Goal: Information Seeking & Learning: Learn about a topic

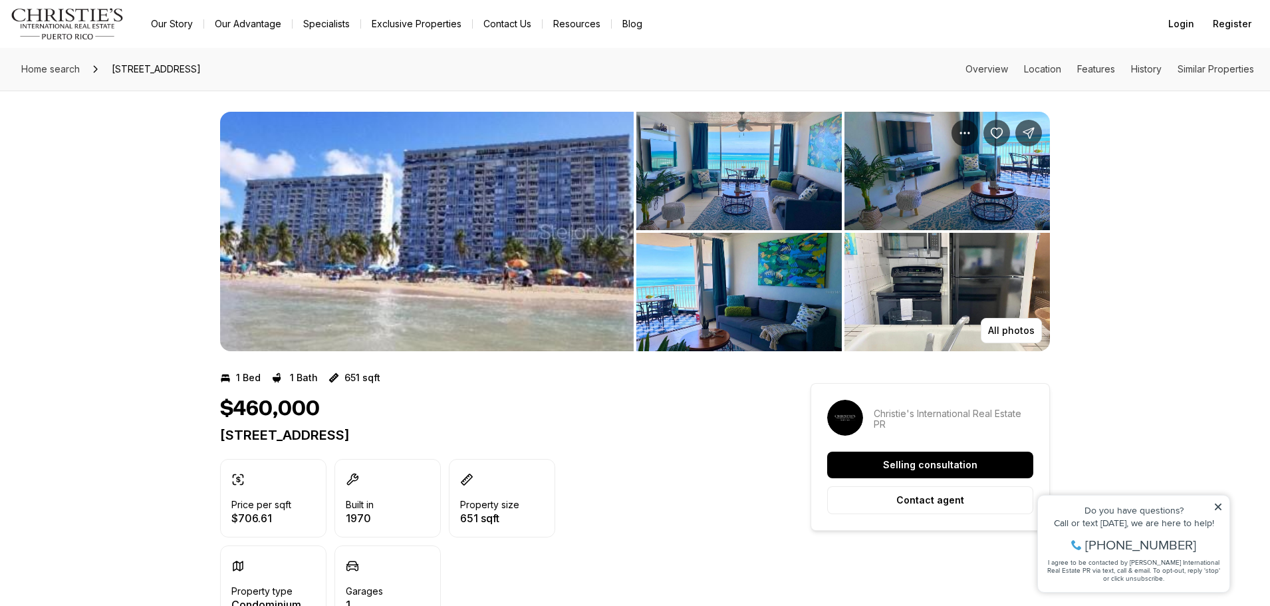
click at [530, 296] on img "View image gallery" at bounding box center [426, 231] width 413 height 239
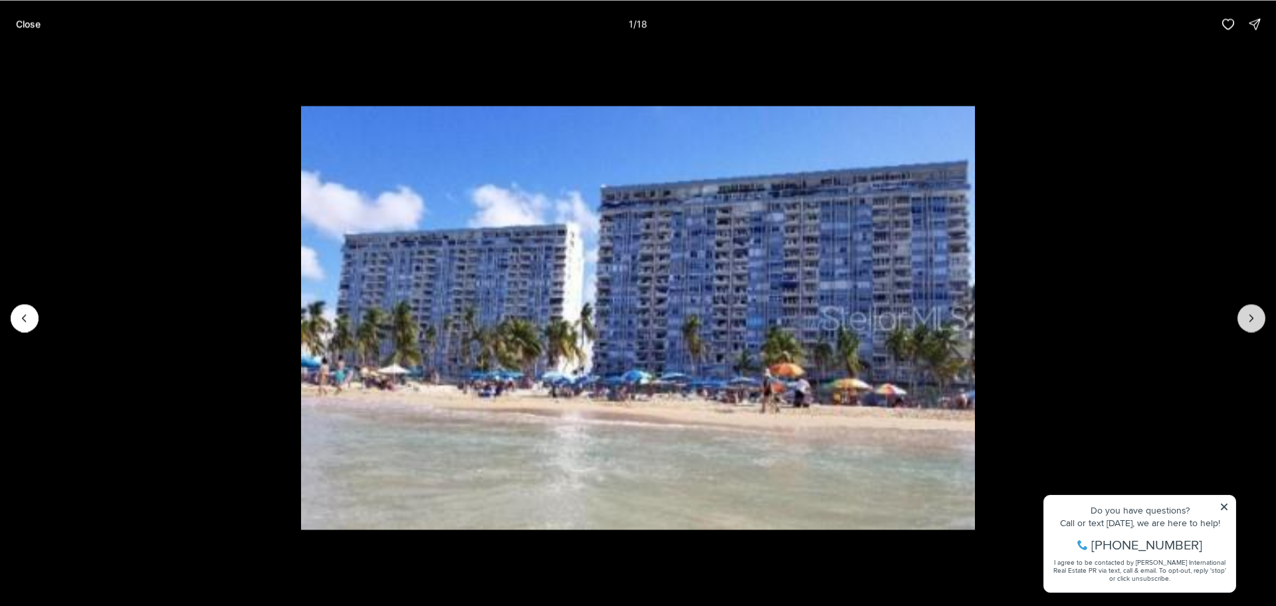
click at [1245, 322] on icon "Next slide" at bounding box center [1251, 317] width 13 height 13
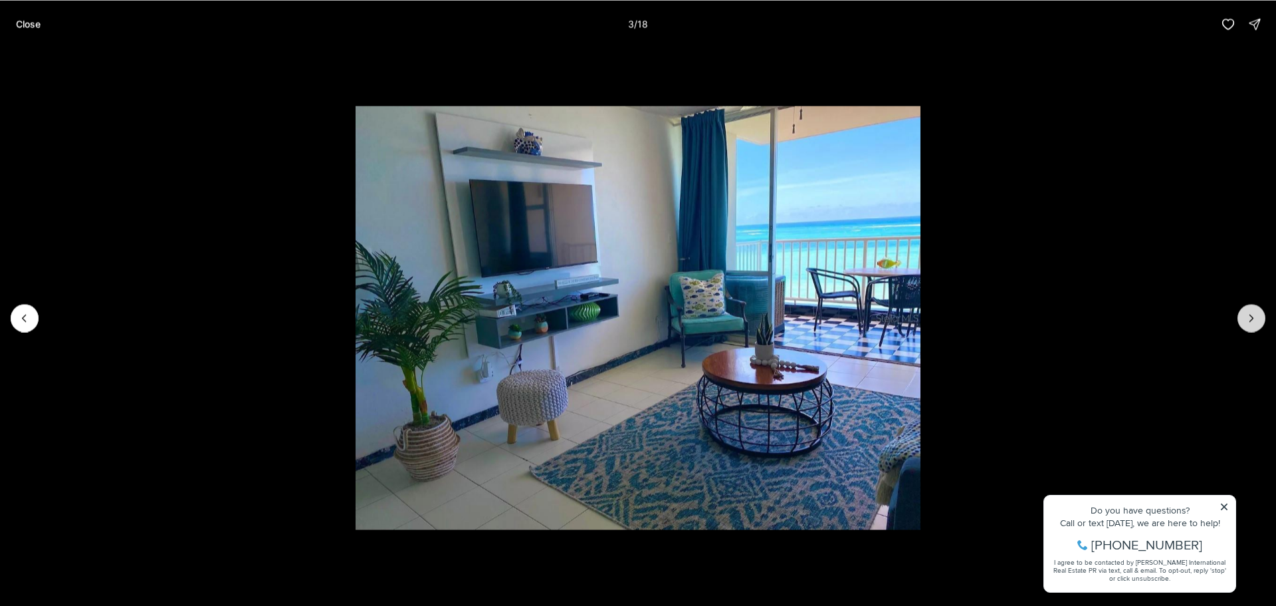
click at [1245, 322] on icon "Next slide" at bounding box center [1251, 317] width 13 height 13
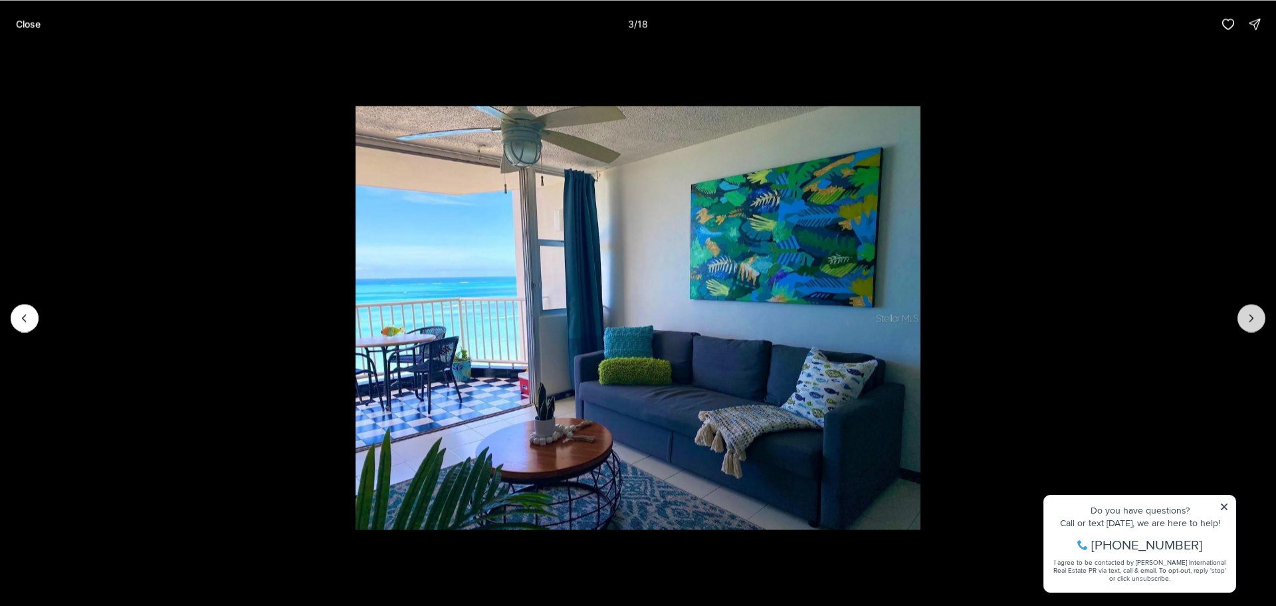
click at [1245, 322] on icon "Next slide" at bounding box center [1251, 317] width 13 height 13
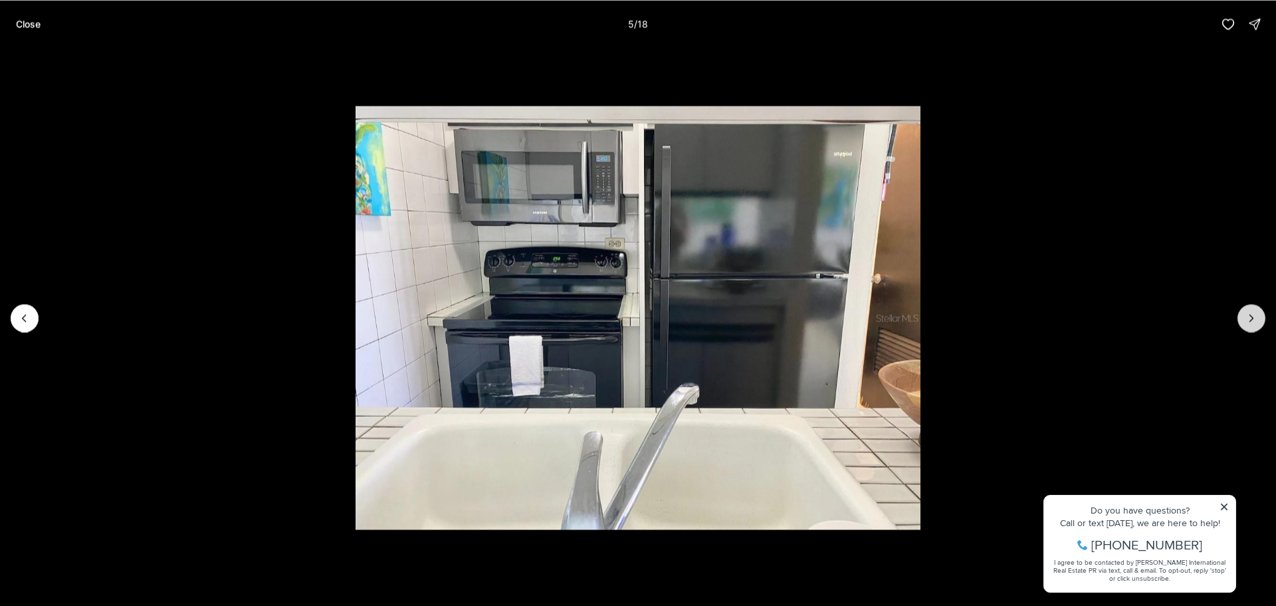
click at [1245, 322] on icon "Next slide" at bounding box center [1251, 317] width 13 height 13
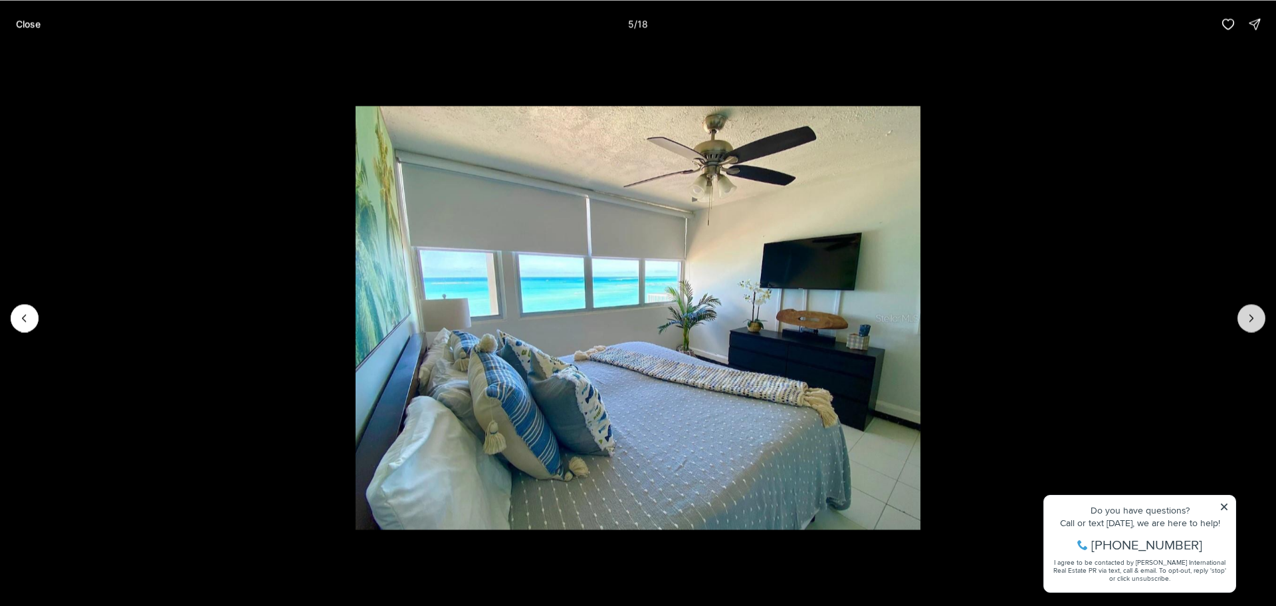
click at [1245, 322] on icon "Next slide" at bounding box center [1251, 317] width 13 height 13
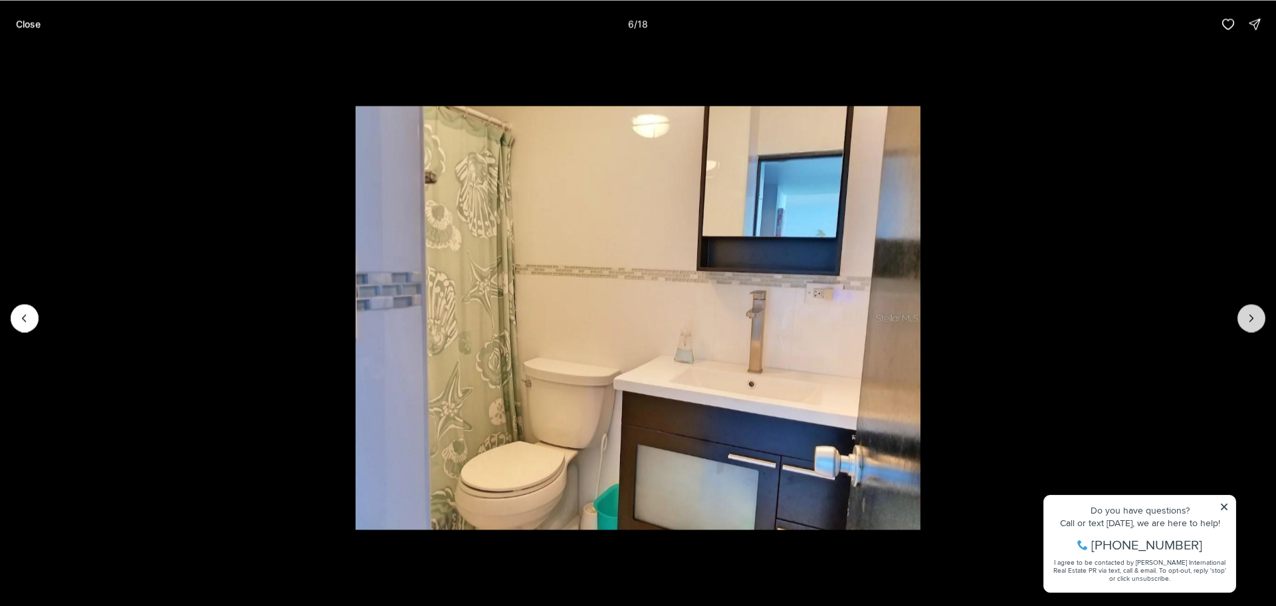
click at [1245, 322] on icon "Next slide" at bounding box center [1251, 317] width 13 height 13
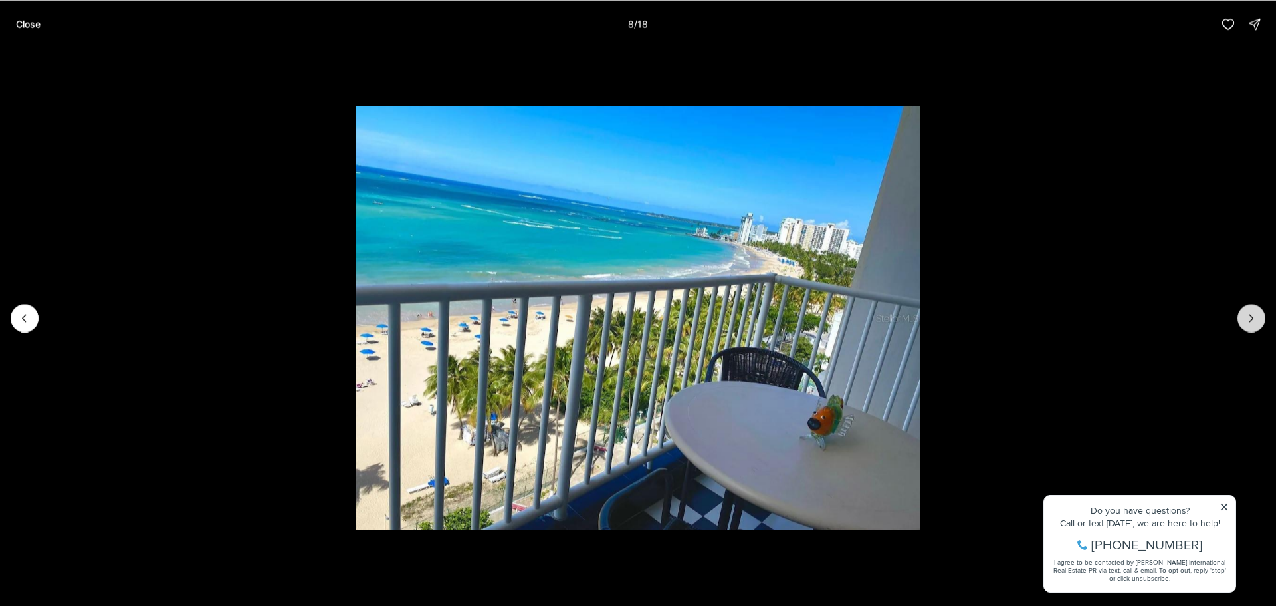
click at [1262, 322] on button "Next slide" at bounding box center [1252, 318] width 28 height 28
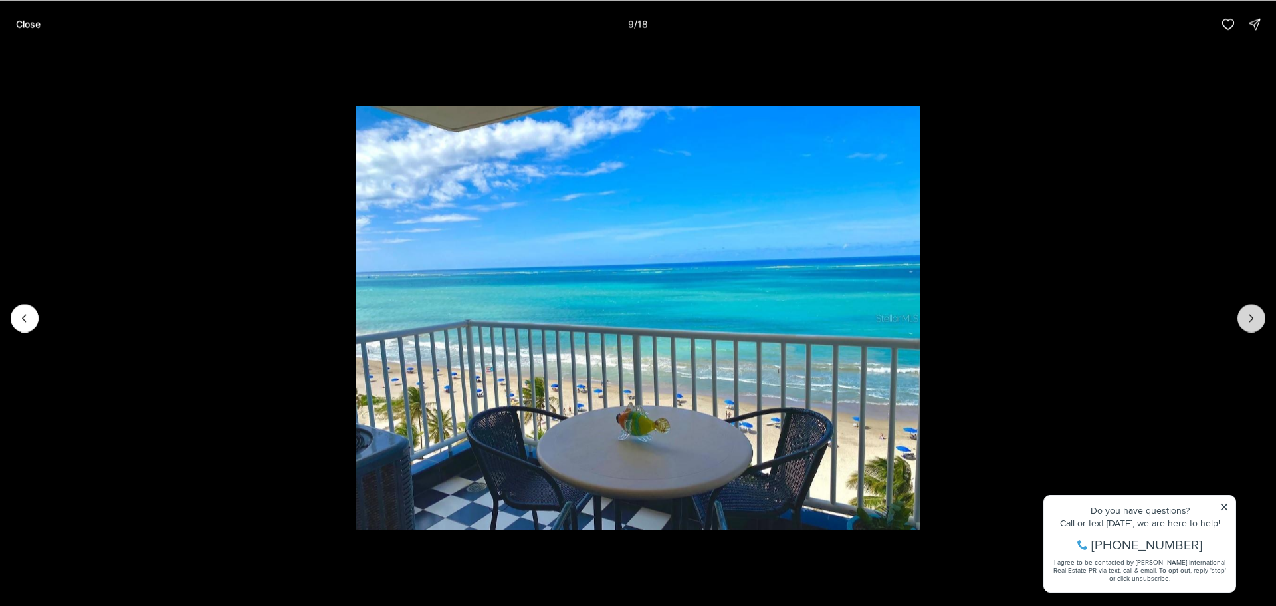
click at [1262, 322] on button "Next slide" at bounding box center [1252, 318] width 28 height 28
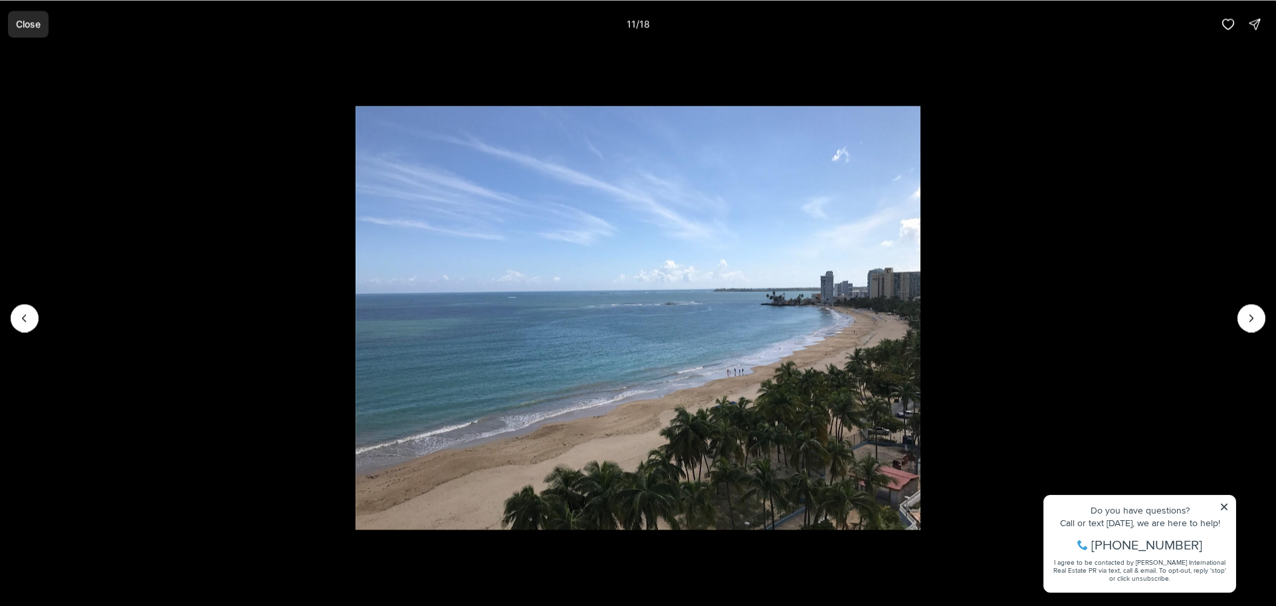
click at [23, 29] on p "Close" at bounding box center [28, 24] width 25 height 11
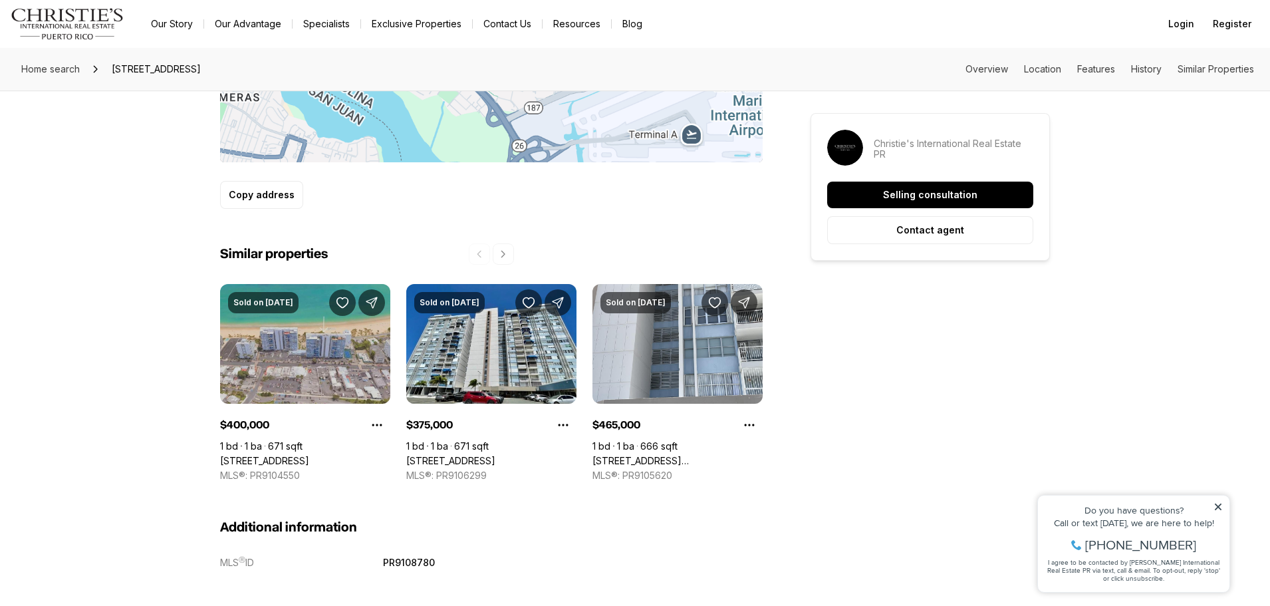
scroll to position [931, 0]
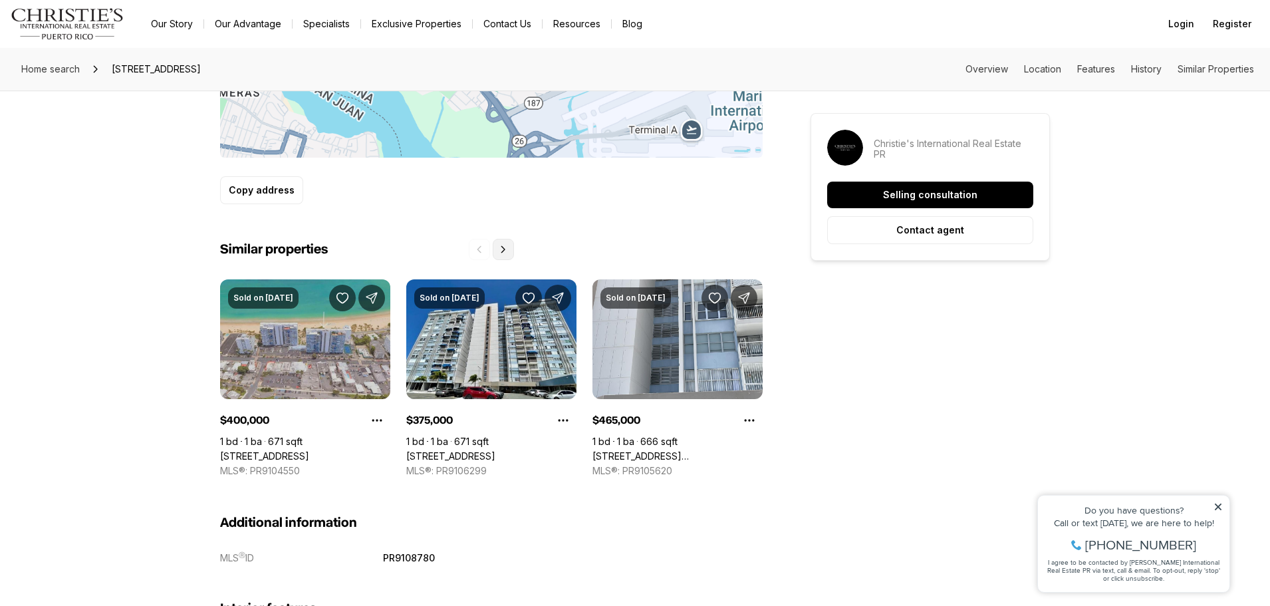
click at [497, 249] on button "Next properties" at bounding box center [503, 249] width 21 height 21
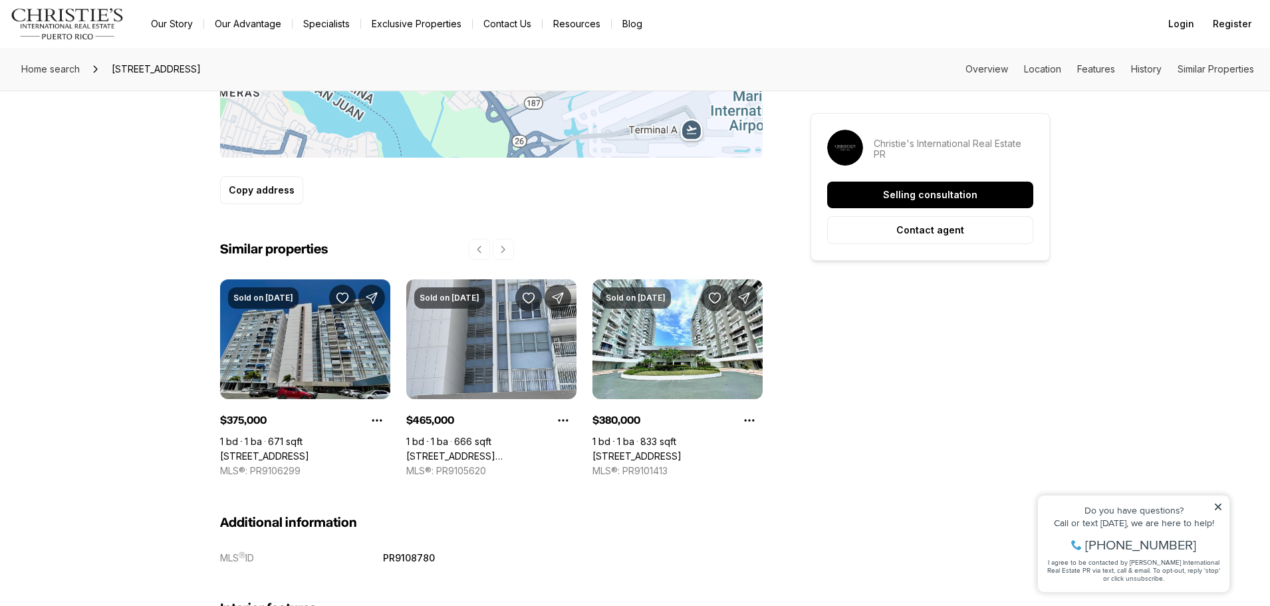
click at [302, 450] on link "[STREET_ADDRESS]" at bounding box center [264, 456] width 89 height 12
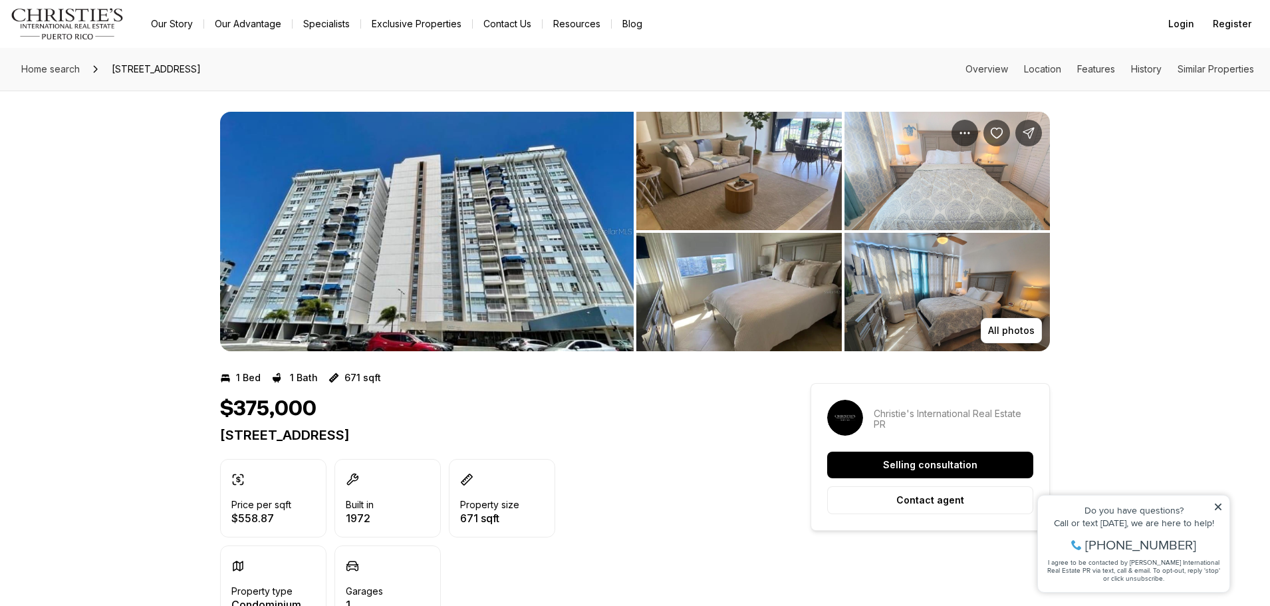
click at [637, 217] on img "View image gallery" at bounding box center [738, 171] width 205 height 118
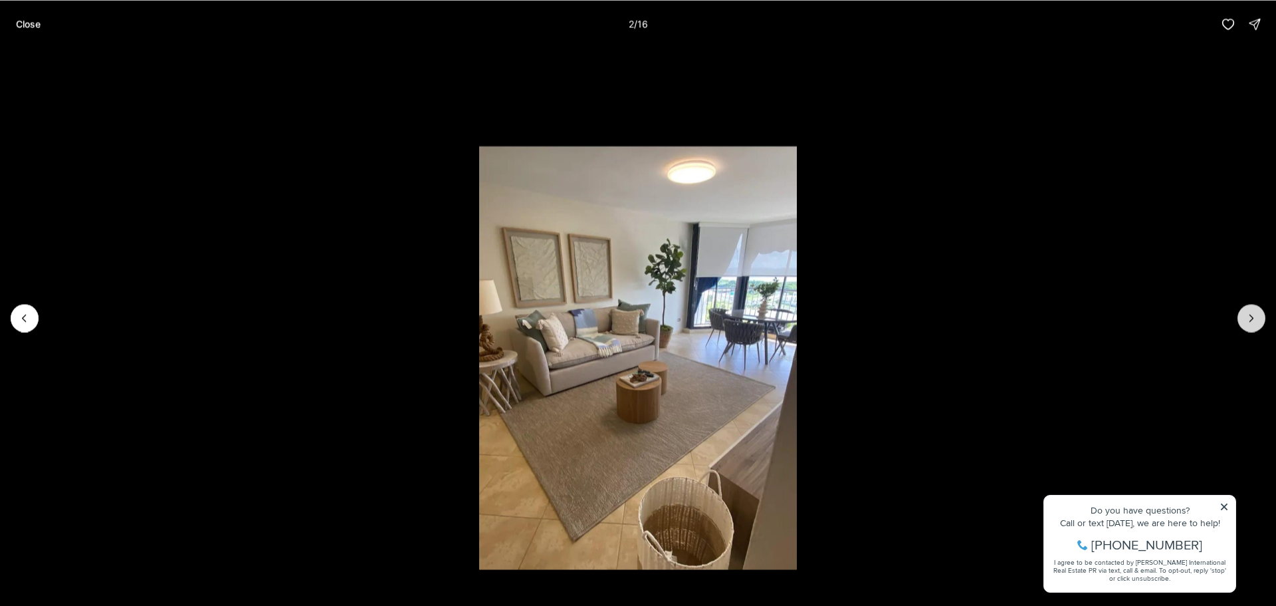
click at [1255, 318] on icon "Next slide" at bounding box center [1251, 317] width 13 height 13
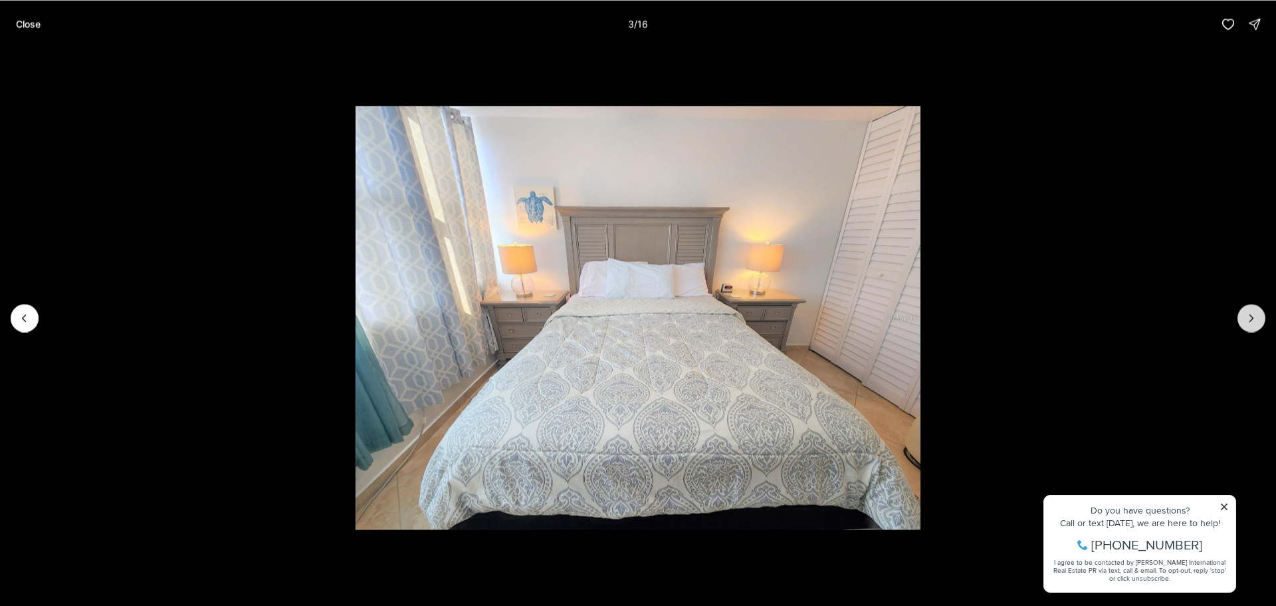
click at [1255, 318] on icon "Next slide" at bounding box center [1251, 317] width 13 height 13
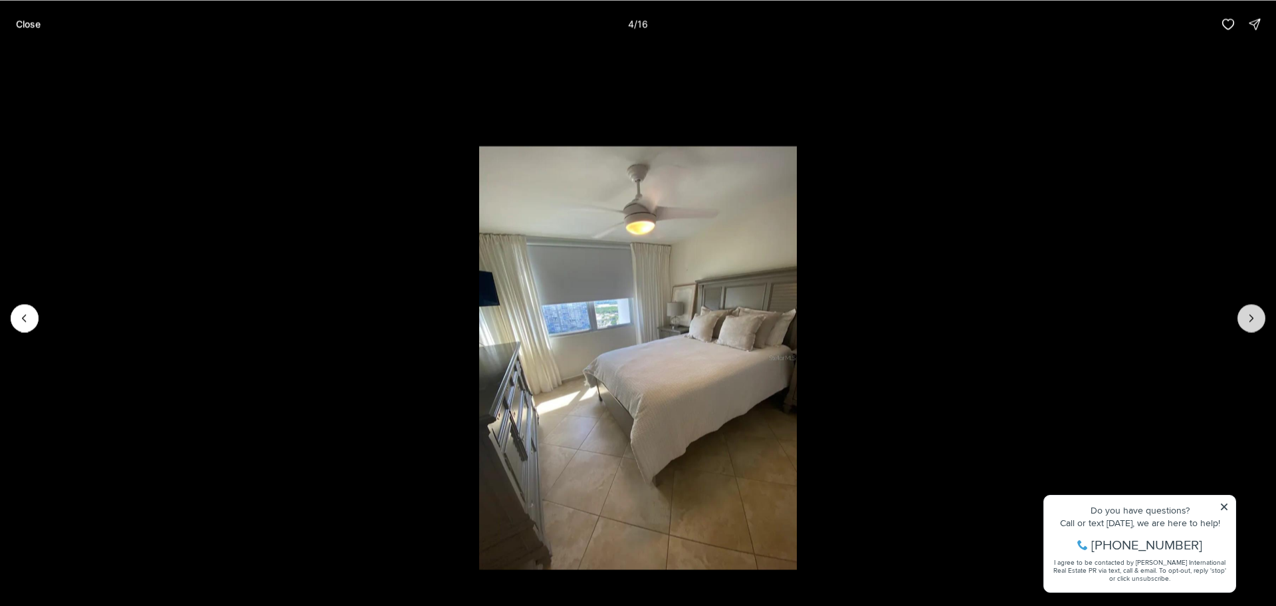
click at [1255, 318] on icon "Next slide" at bounding box center [1251, 317] width 13 height 13
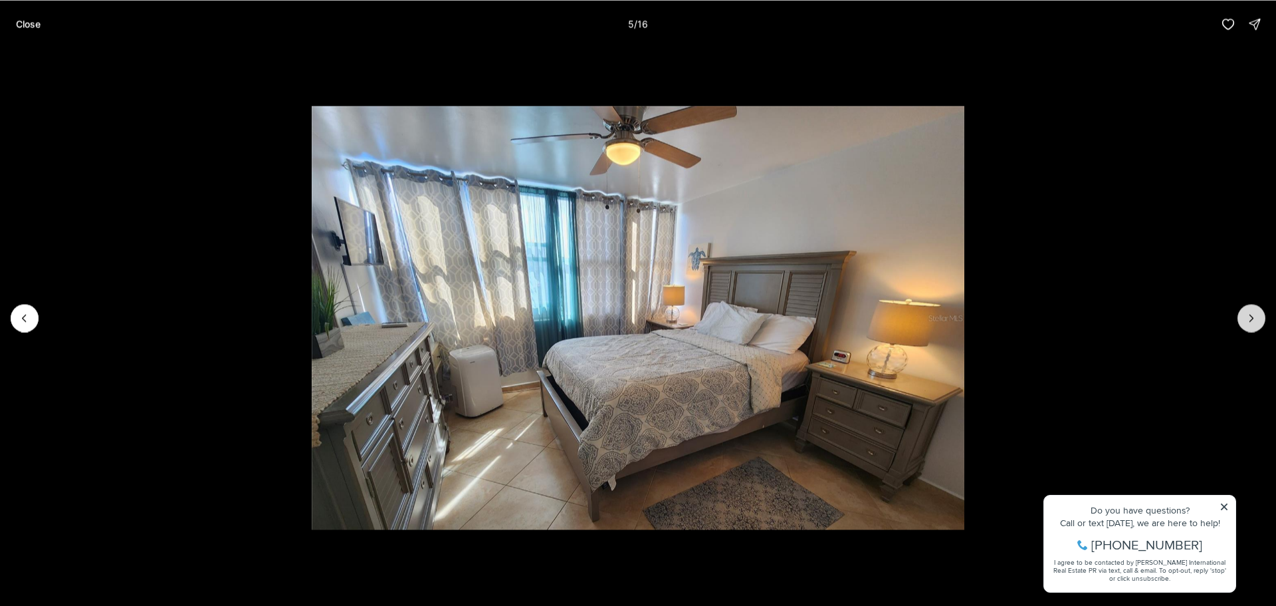
click at [1255, 318] on icon "Next slide" at bounding box center [1251, 317] width 13 height 13
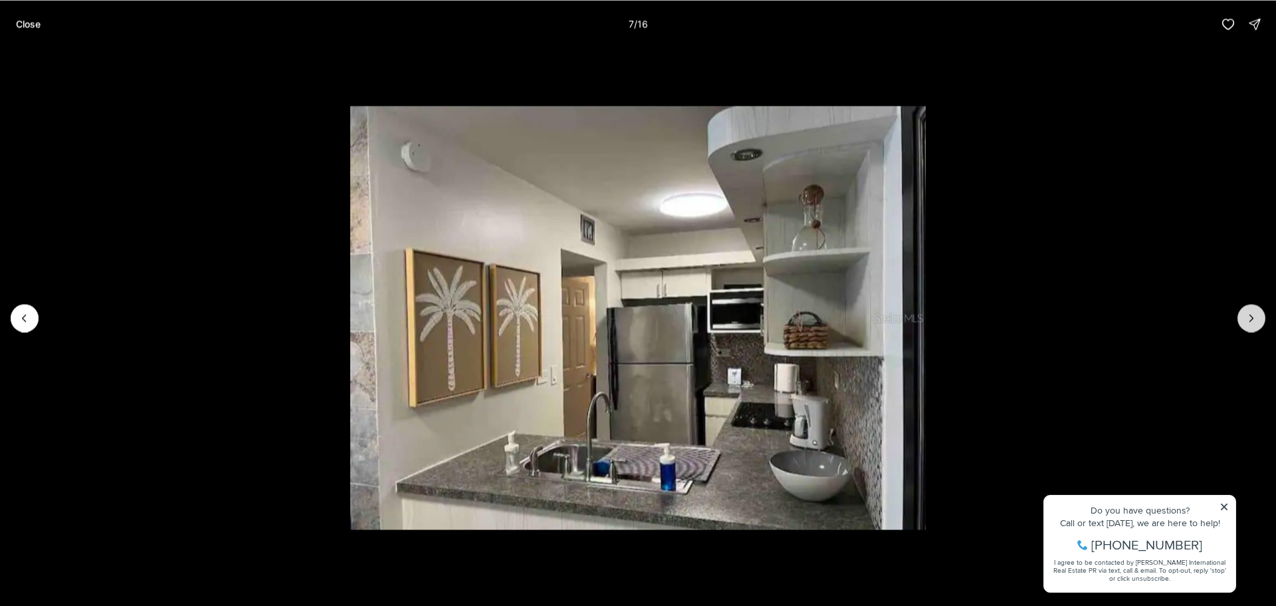
click at [1255, 318] on icon "Next slide" at bounding box center [1251, 317] width 13 height 13
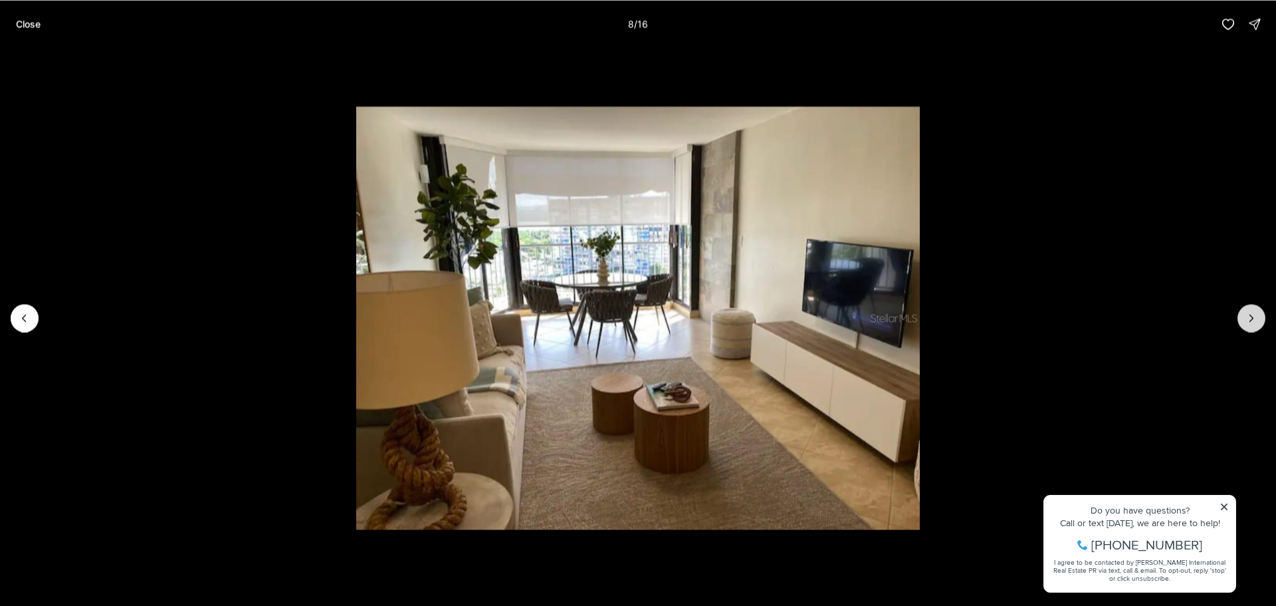
click at [1255, 318] on icon "Next slide" at bounding box center [1251, 317] width 13 height 13
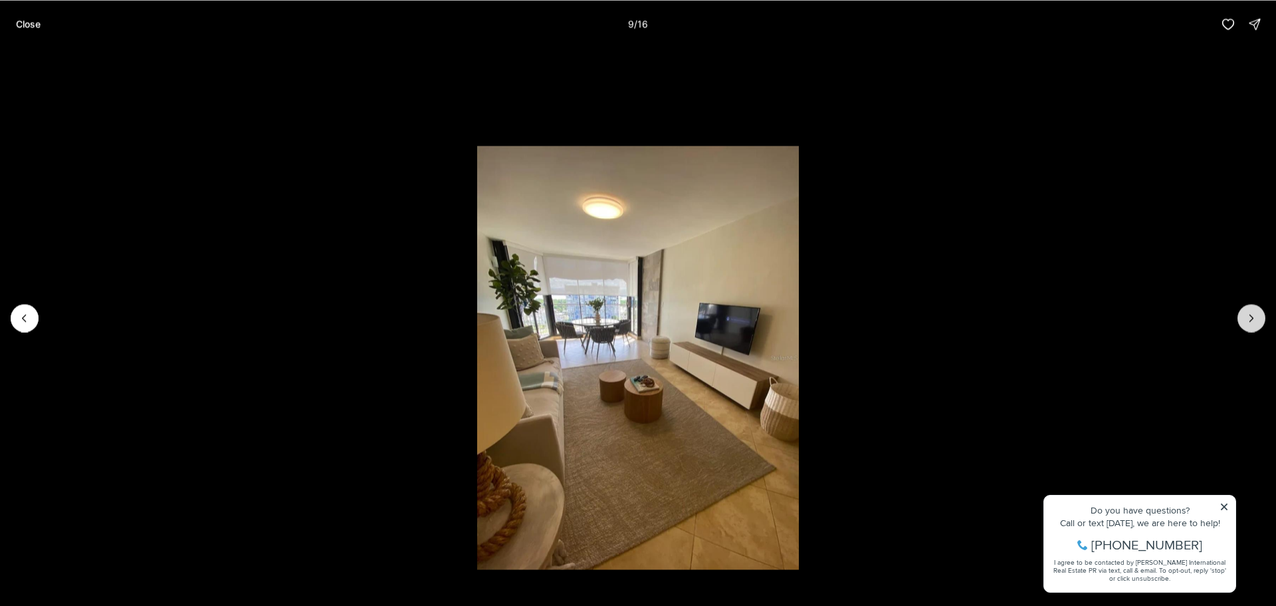
click at [1255, 318] on icon "Next slide" at bounding box center [1251, 317] width 13 height 13
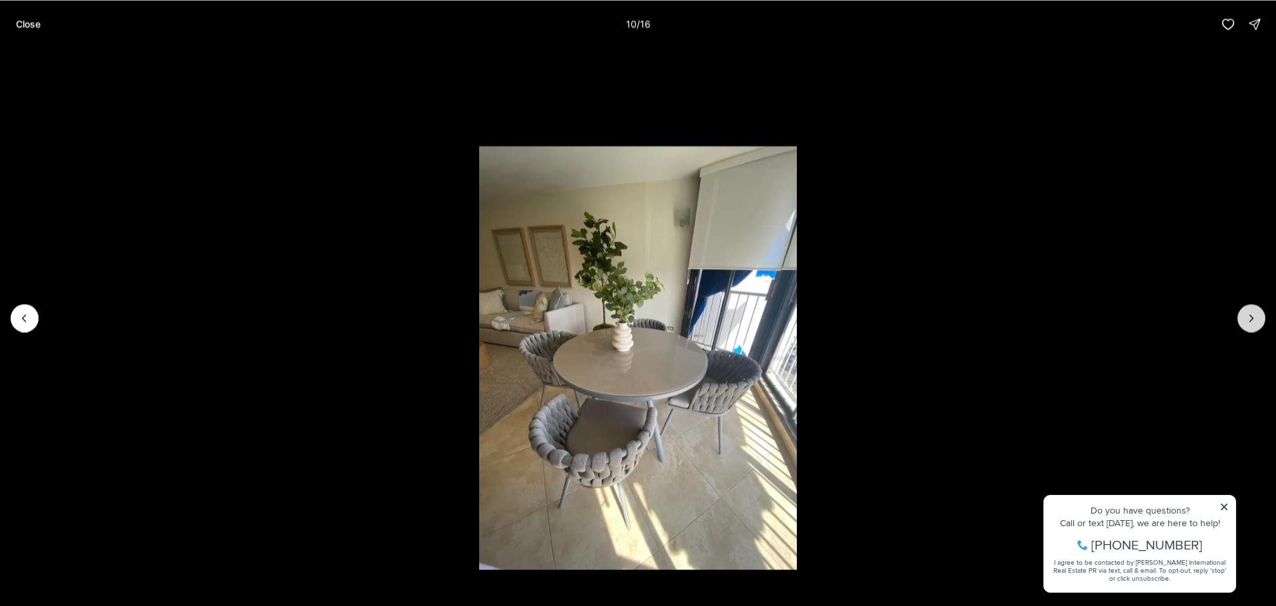
click at [1255, 318] on icon "Next slide" at bounding box center [1251, 317] width 13 height 13
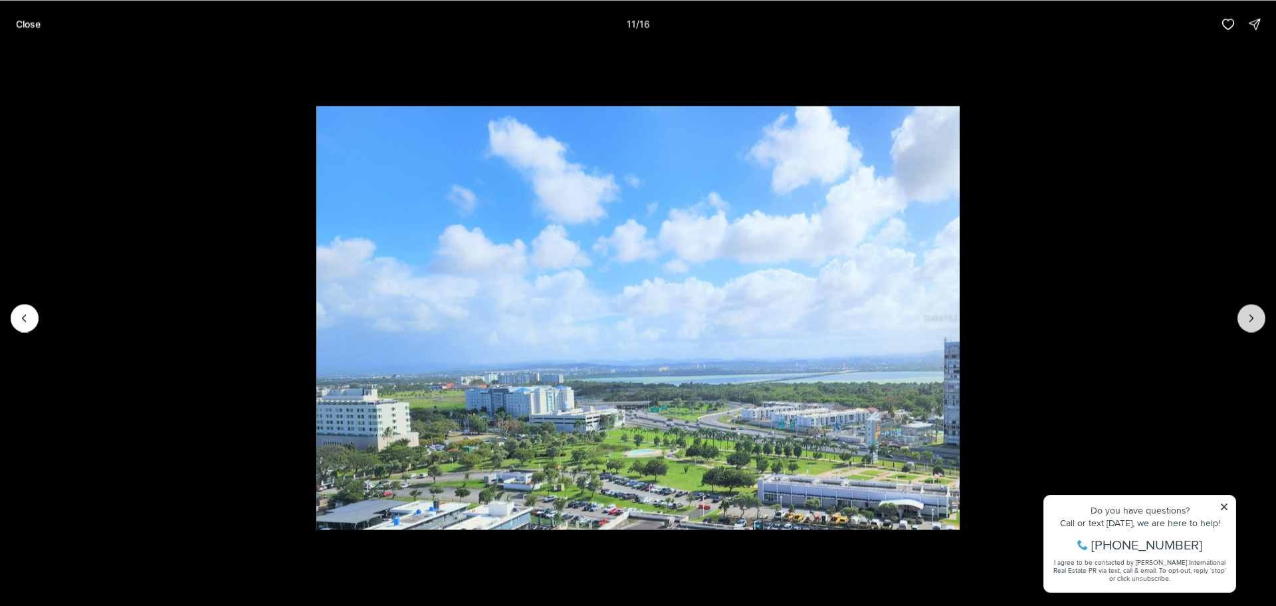
click at [1255, 318] on icon "Next slide" at bounding box center [1251, 317] width 13 height 13
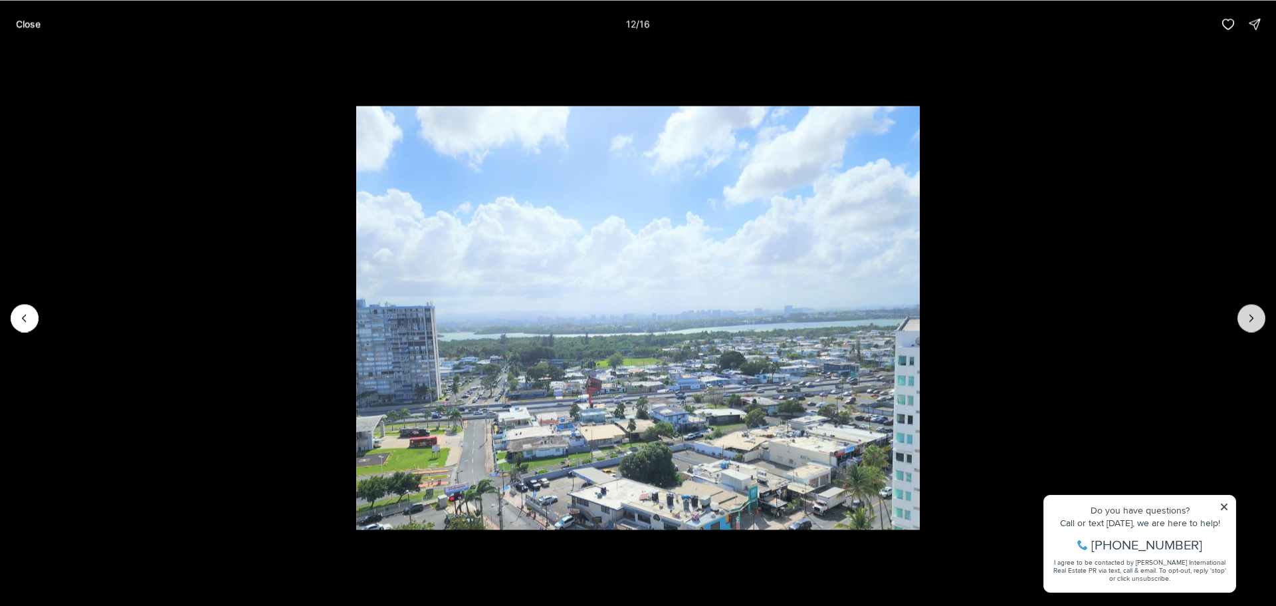
click at [1255, 318] on icon "Next slide" at bounding box center [1251, 317] width 13 height 13
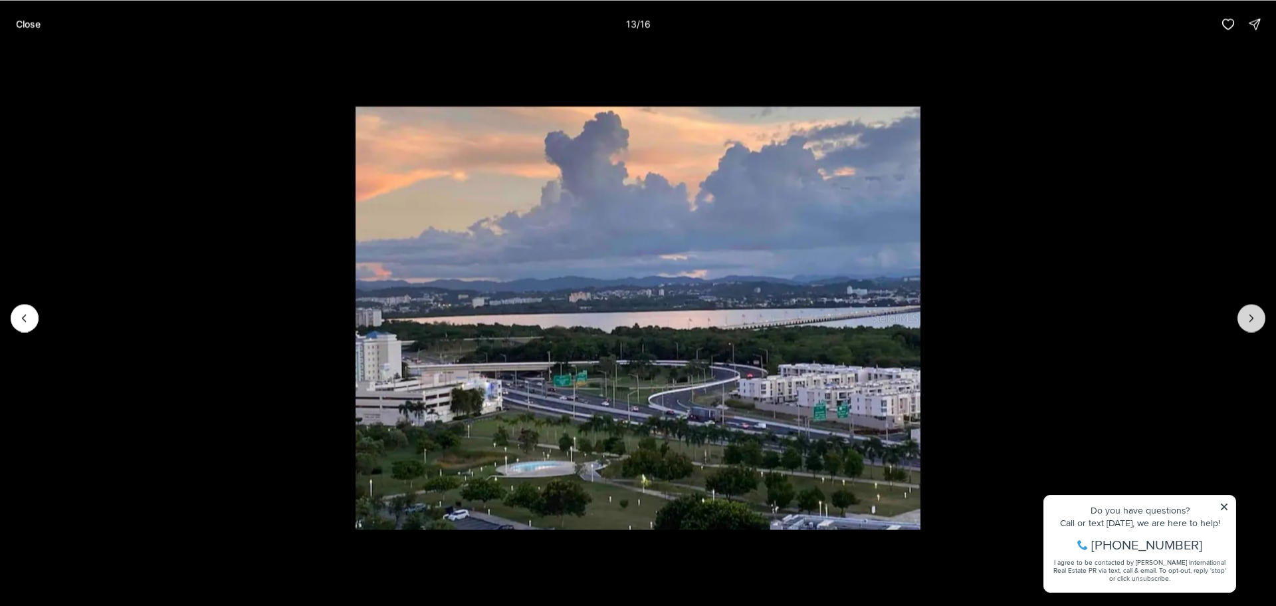
click at [1255, 318] on icon "Next slide" at bounding box center [1251, 317] width 13 height 13
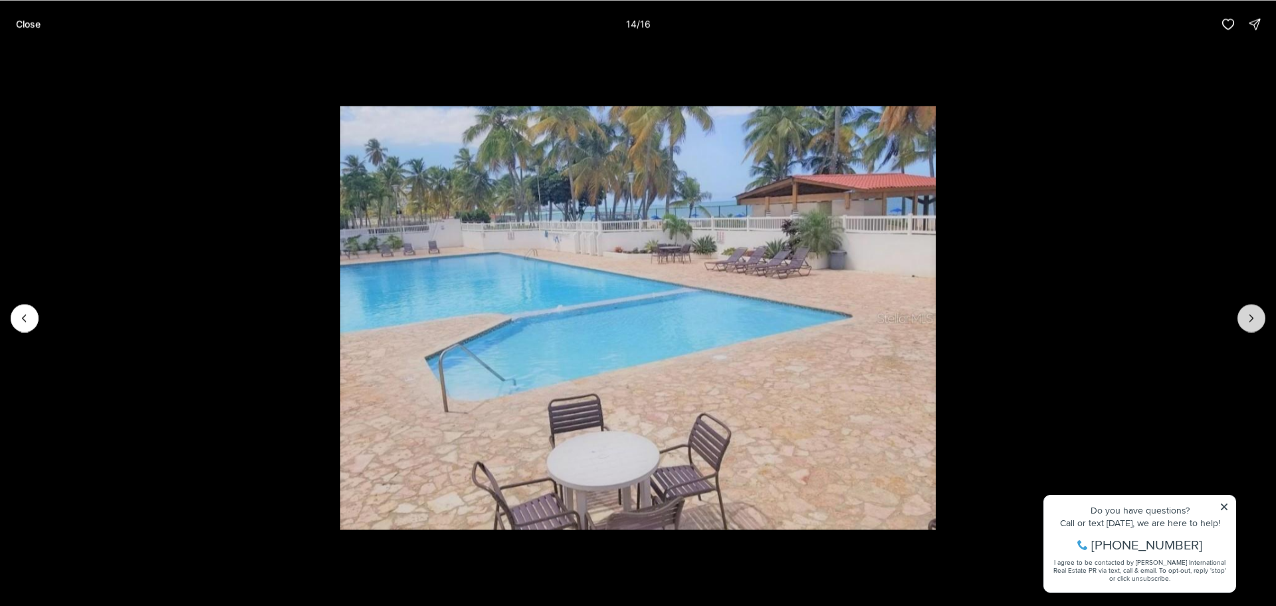
click at [1255, 318] on icon "Next slide" at bounding box center [1251, 317] width 13 height 13
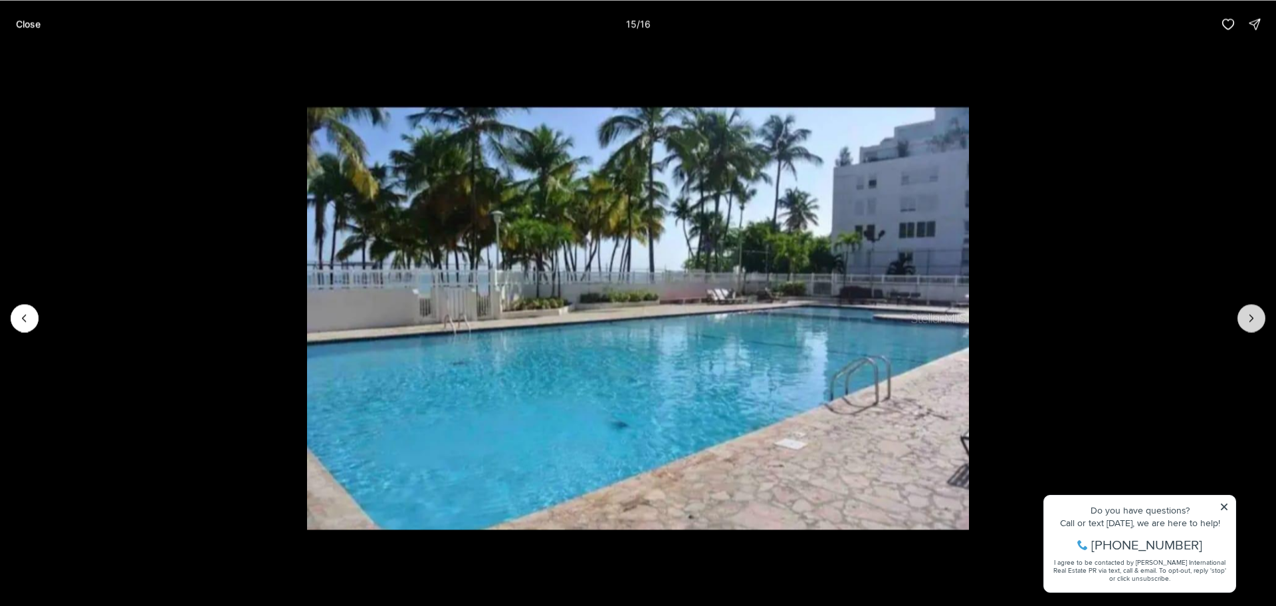
click at [1255, 318] on icon "Next slide" at bounding box center [1251, 317] width 13 height 13
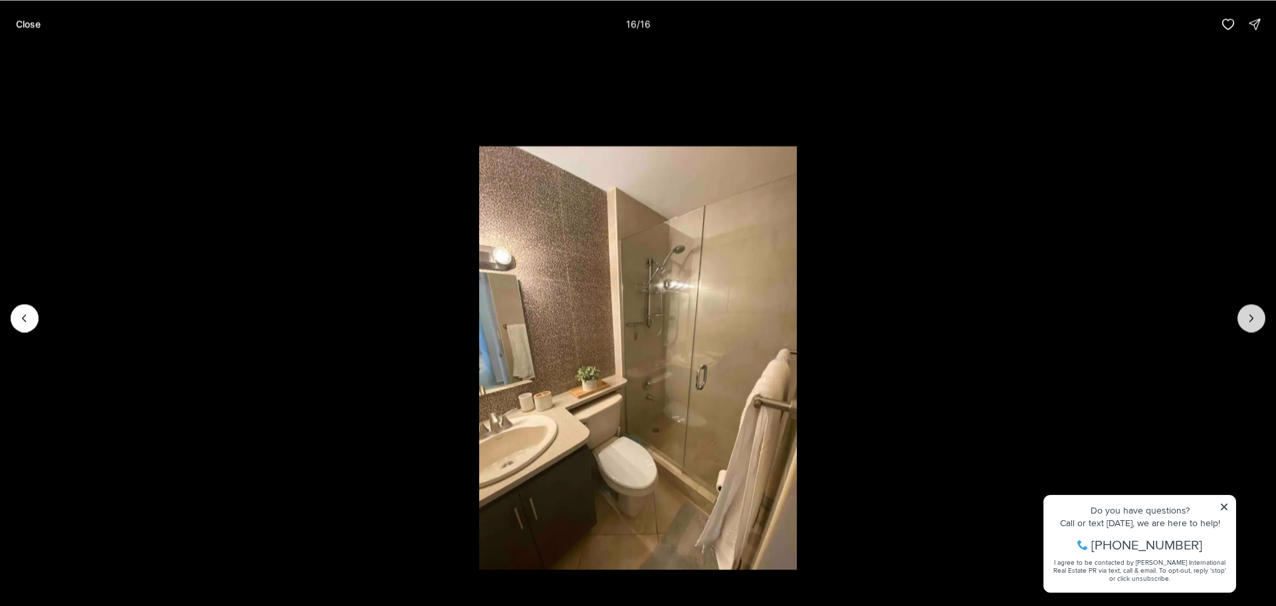
click at [1255, 318] on div at bounding box center [1252, 318] width 28 height 28
click at [33, 28] on p "Close" at bounding box center [28, 24] width 25 height 11
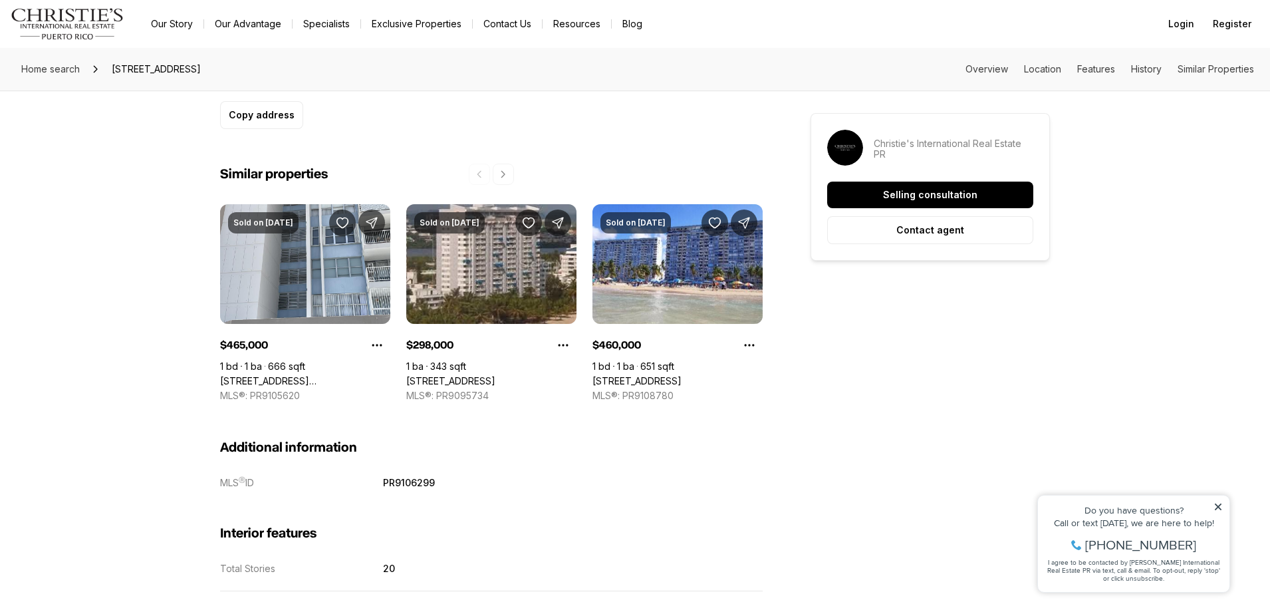
scroll to position [931, 0]
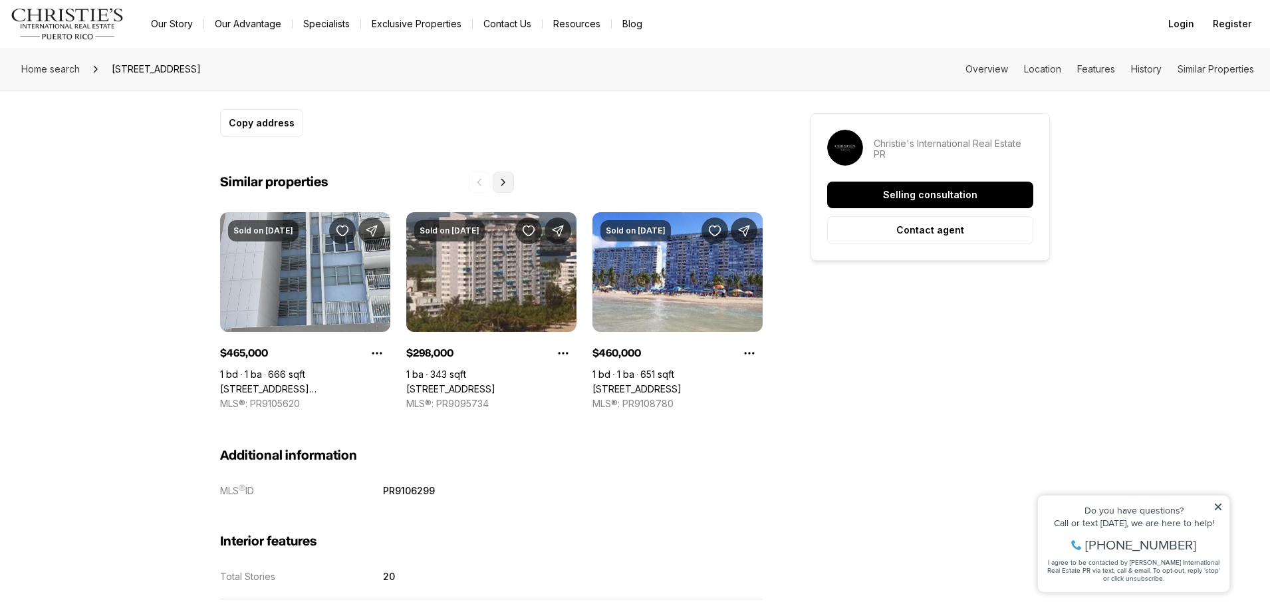
click at [502, 180] on icon "Next properties" at bounding box center [503, 182] width 11 height 11
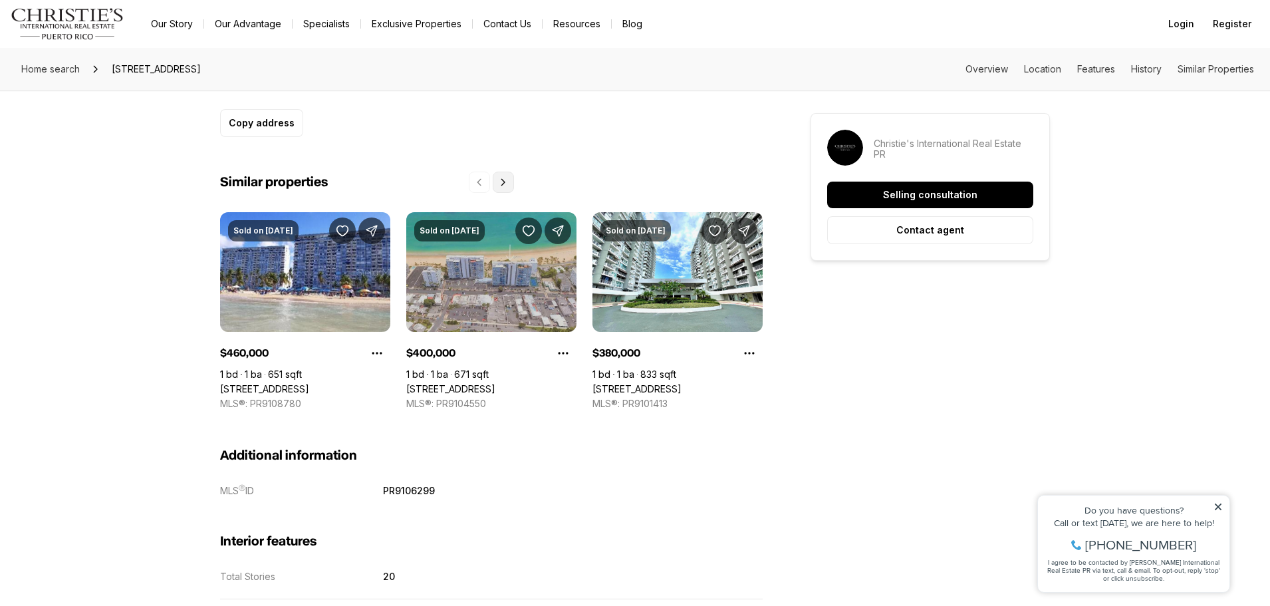
click at [502, 180] on icon "Next properties" at bounding box center [503, 182] width 11 height 11
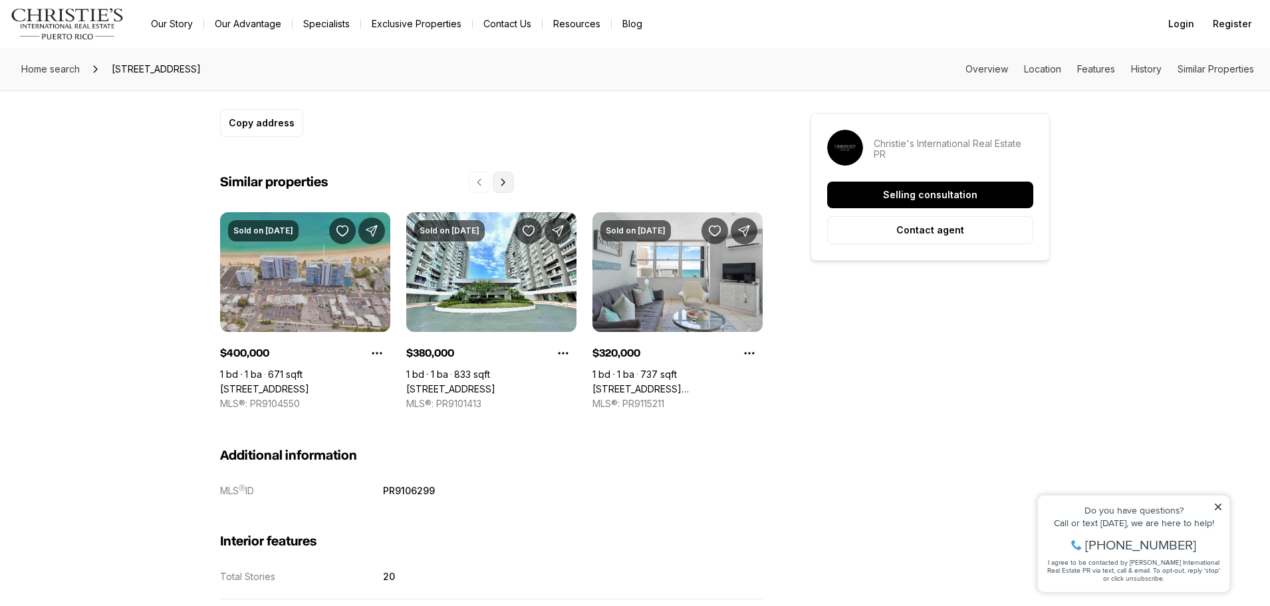
click at [502, 180] on icon "Next properties" at bounding box center [503, 182] width 11 height 11
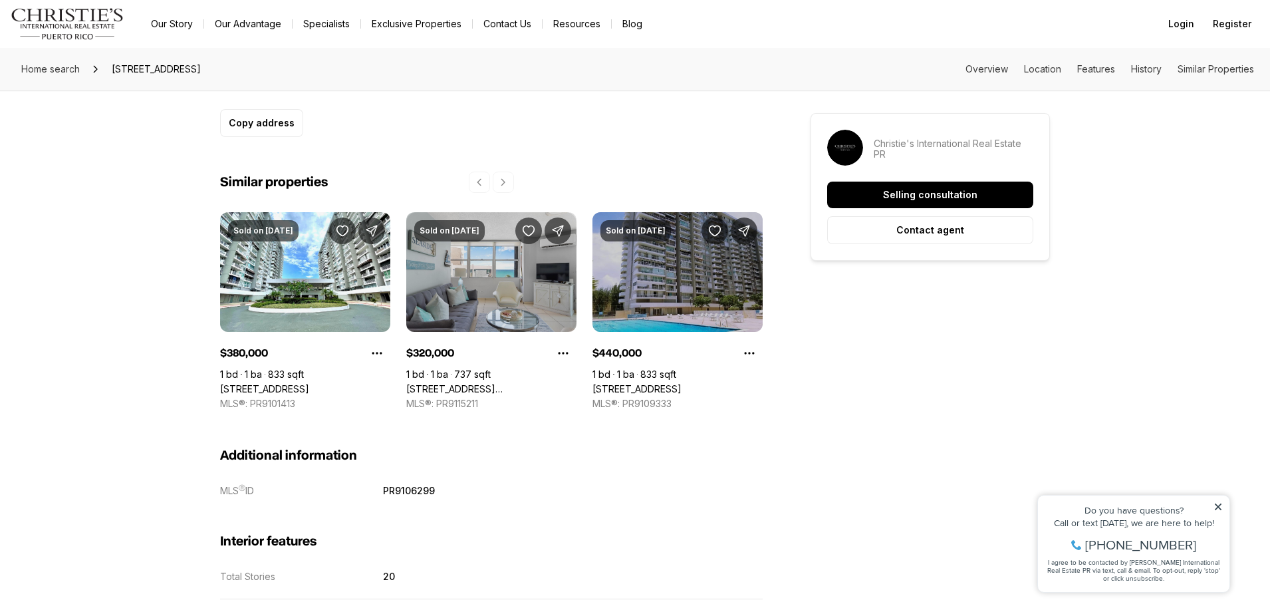
click at [478, 383] on link "3819 AVE. ISLA VERDE AVE #7A, CAROLINA PR, 00979" at bounding box center [491, 389] width 170 height 12
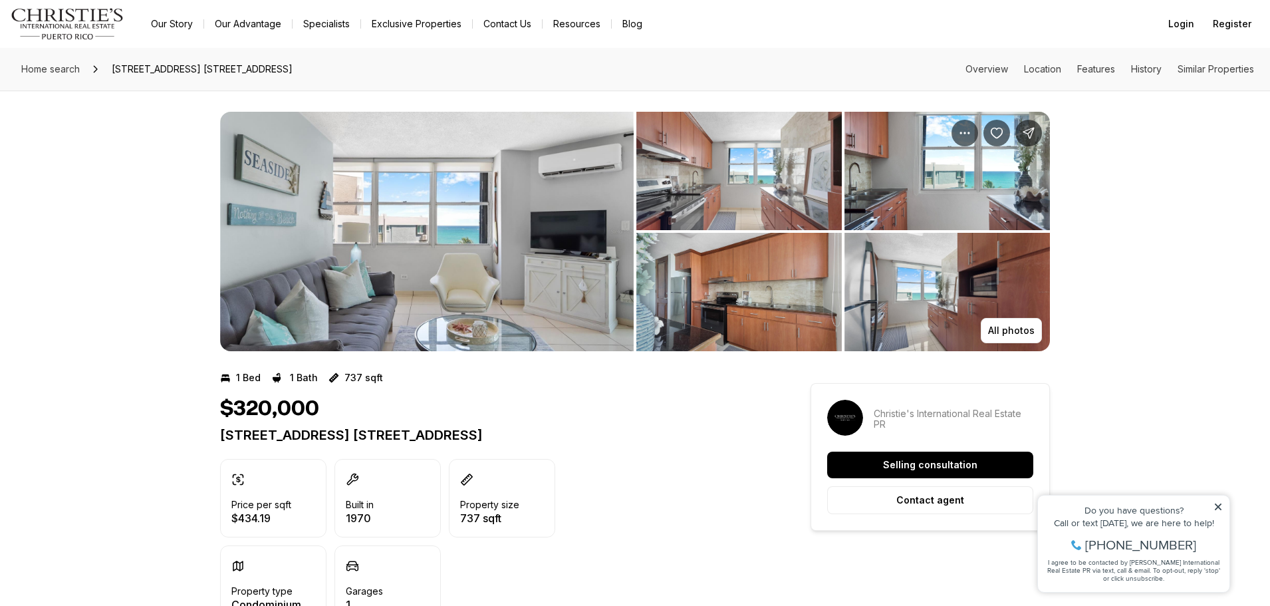
click at [704, 206] on img "View image gallery" at bounding box center [738, 171] width 205 height 118
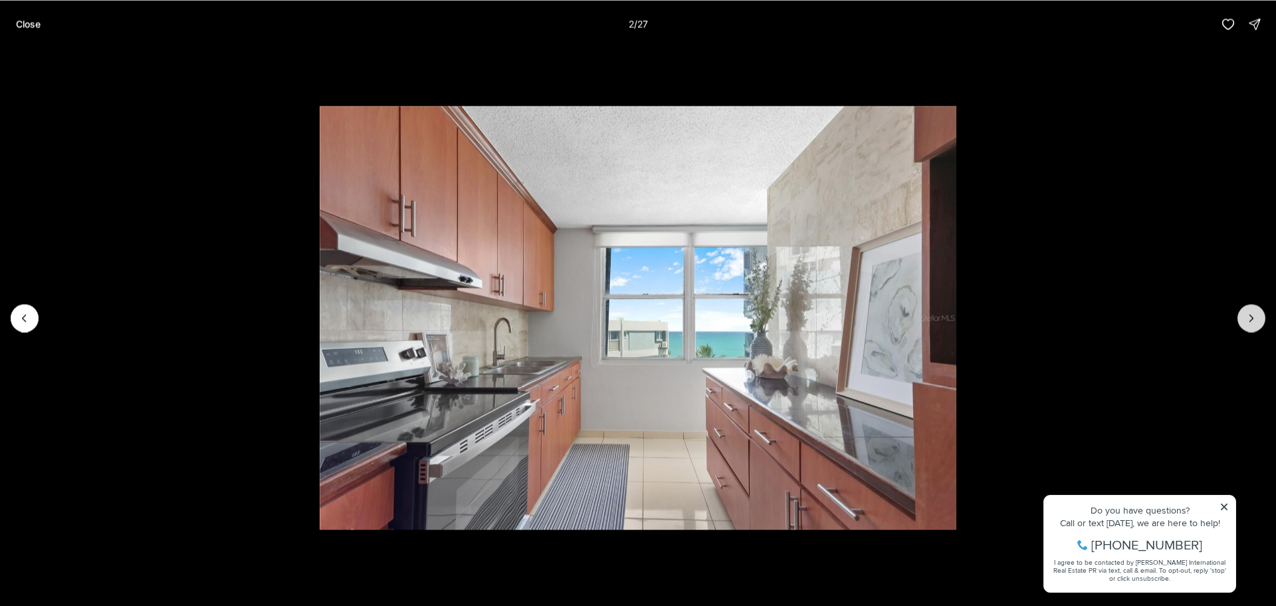
click at [1248, 328] on button "Next slide" at bounding box center [1252, 318] width 28 height 28
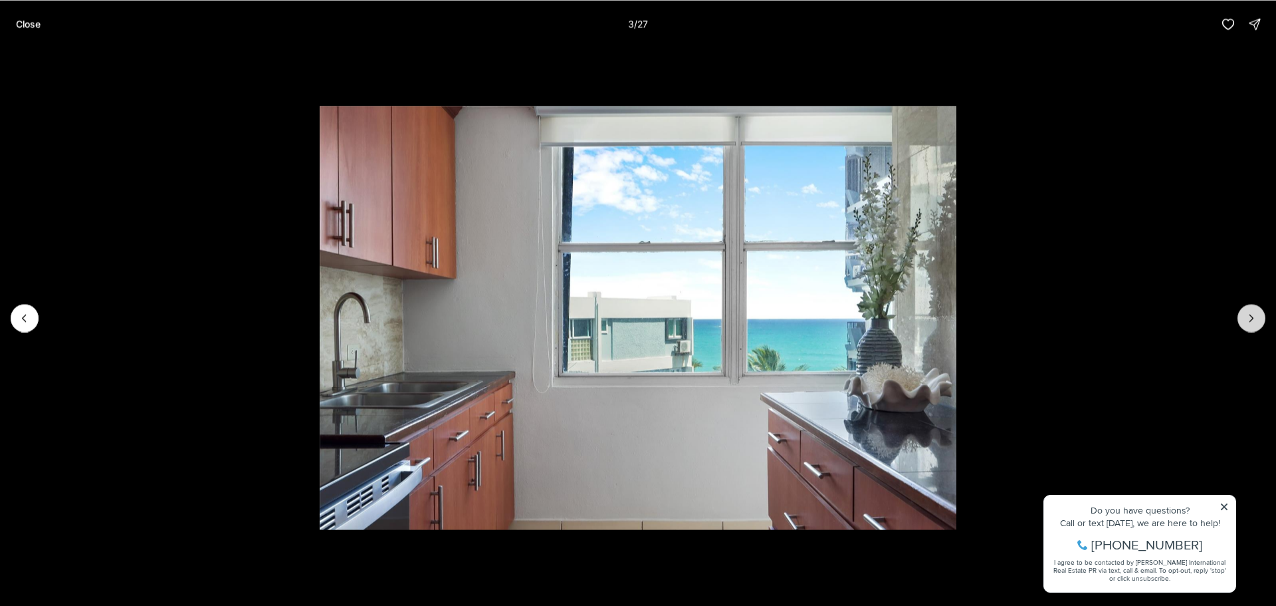
click at [1248, 325] on button "Next slide" at bounding box center [1252, 318] width 28 height 28
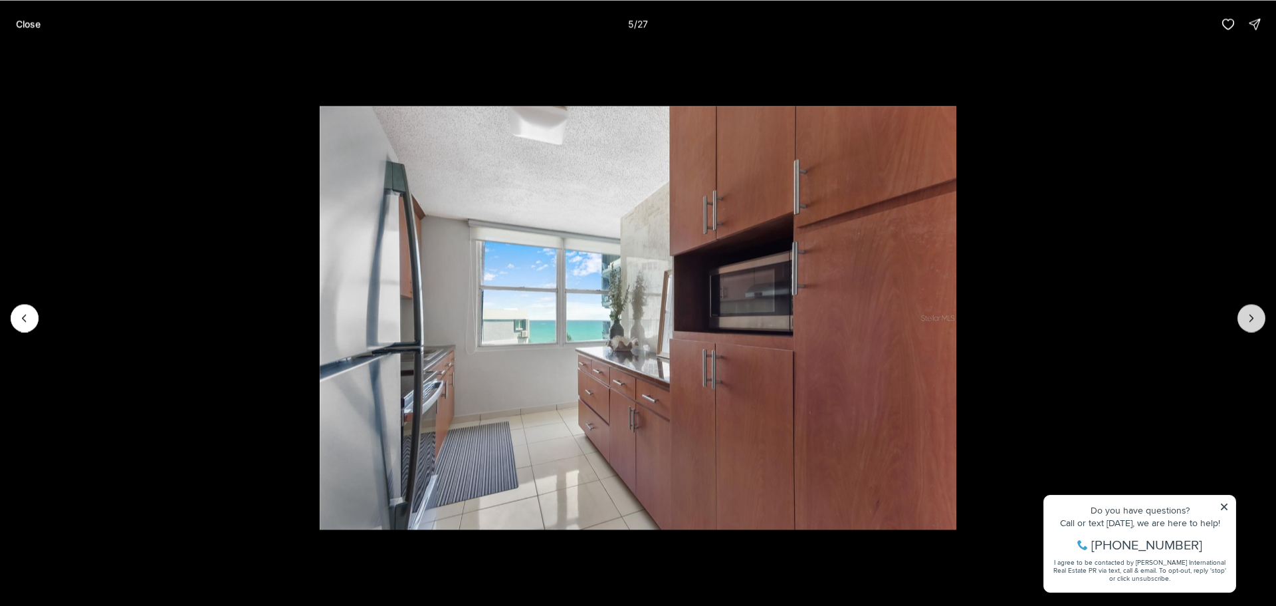
click at [1248, 325] on button "Next slide" at bounding box center [1252, 318] width 28 height 28
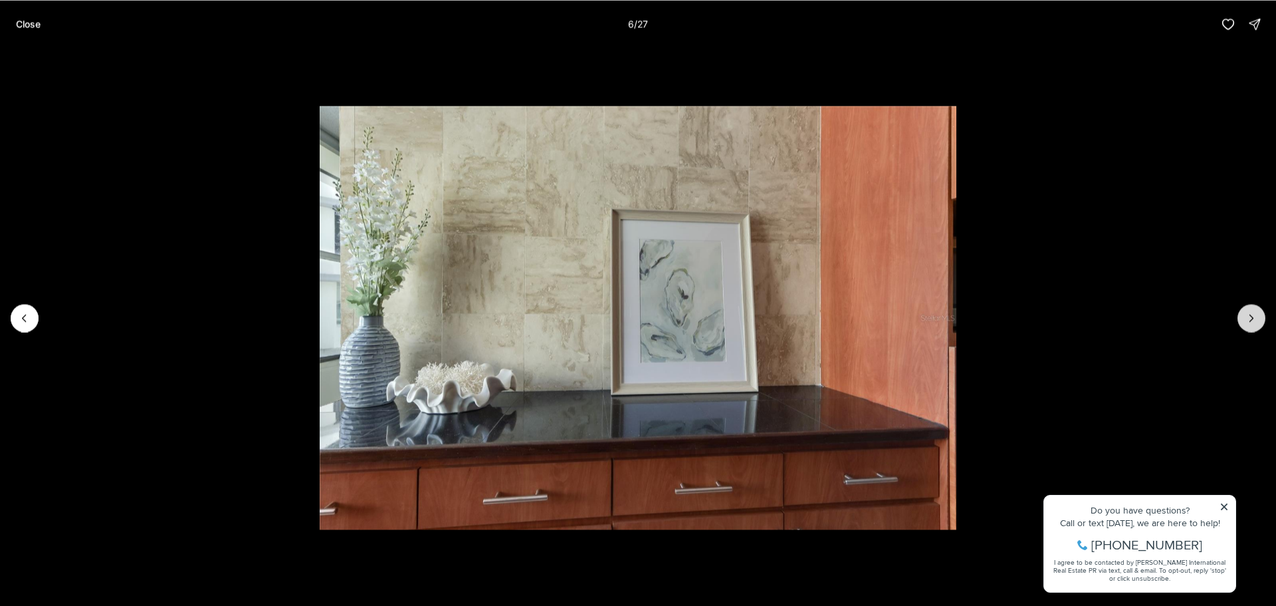
click at [1248, 325] on button "Next slide" at bounding box center [1252, 318] width 28 height 28
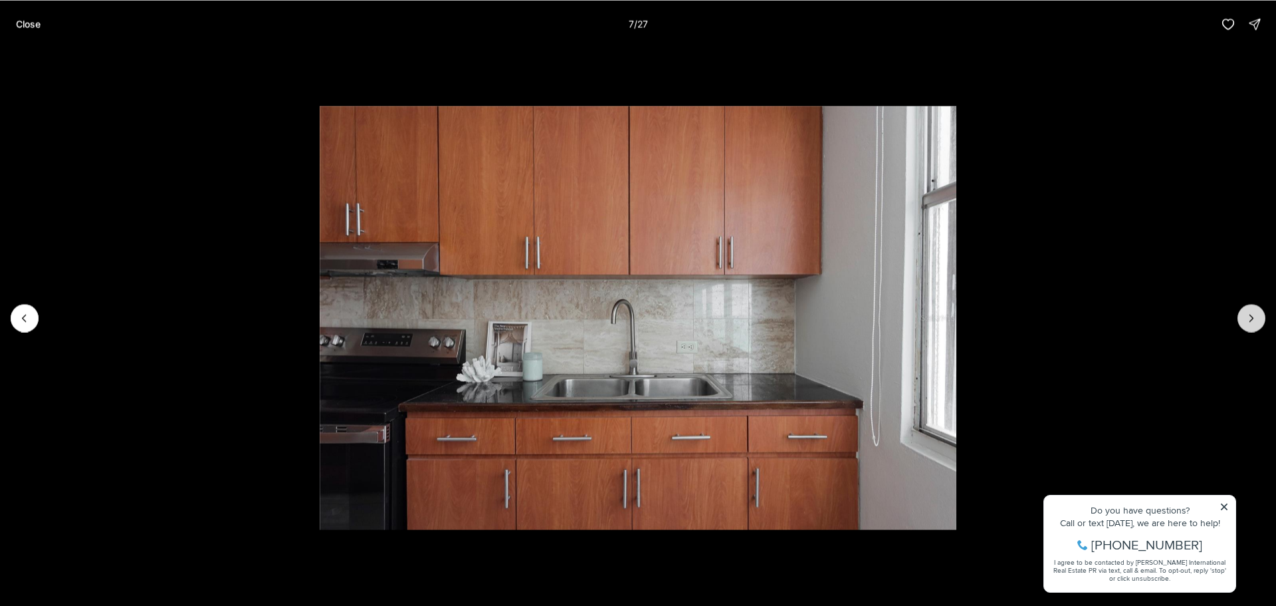
click at [1248, 325] on button "Next slide" at bounding box center [1252, 318] width 28 height 28
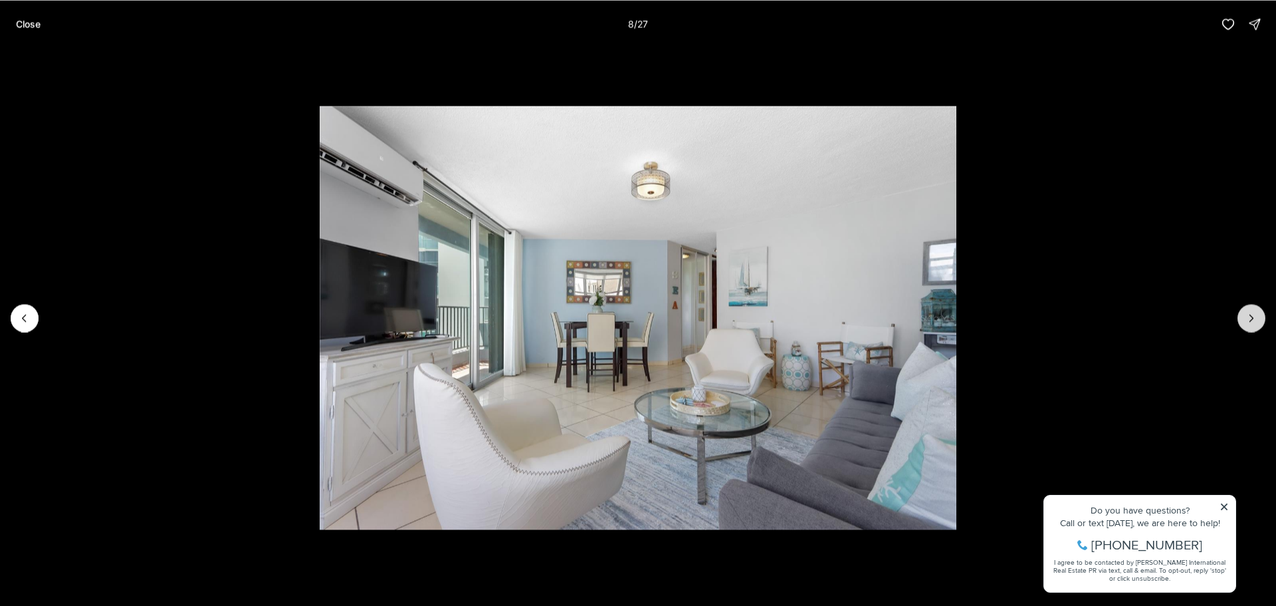
click at [1248, 325] on button "Next slide" at bounding box center [1252, 318] width 28 height 28
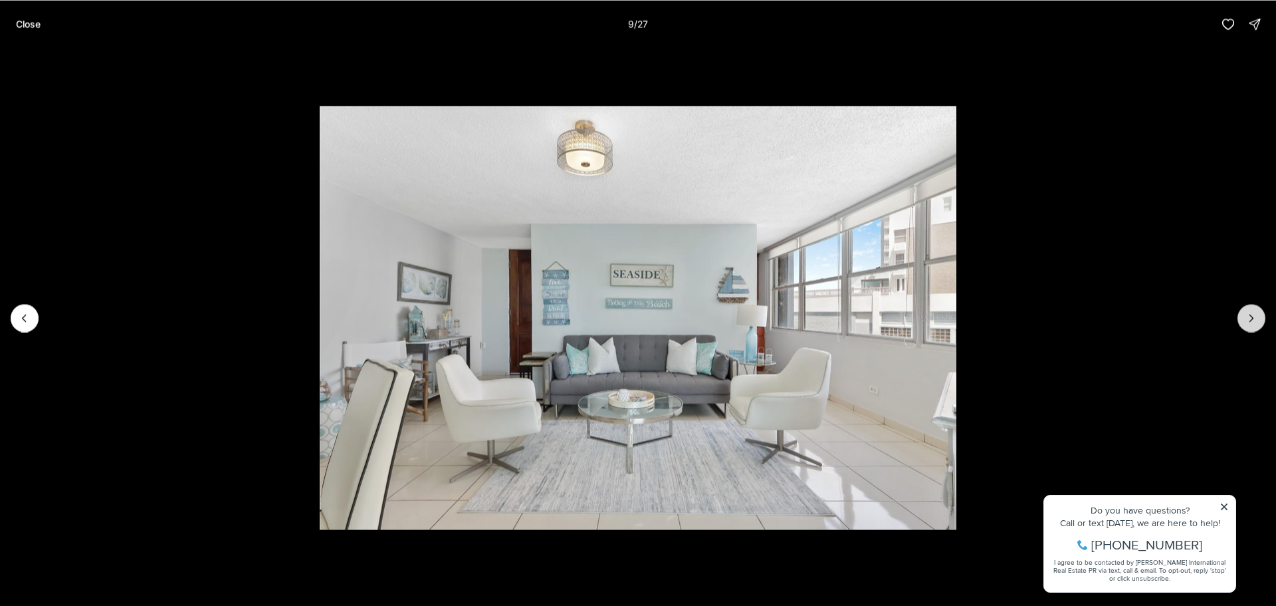
click at [1248, 325] on button "Next slide" at bounding box center [1252, 318] width 28 height 28
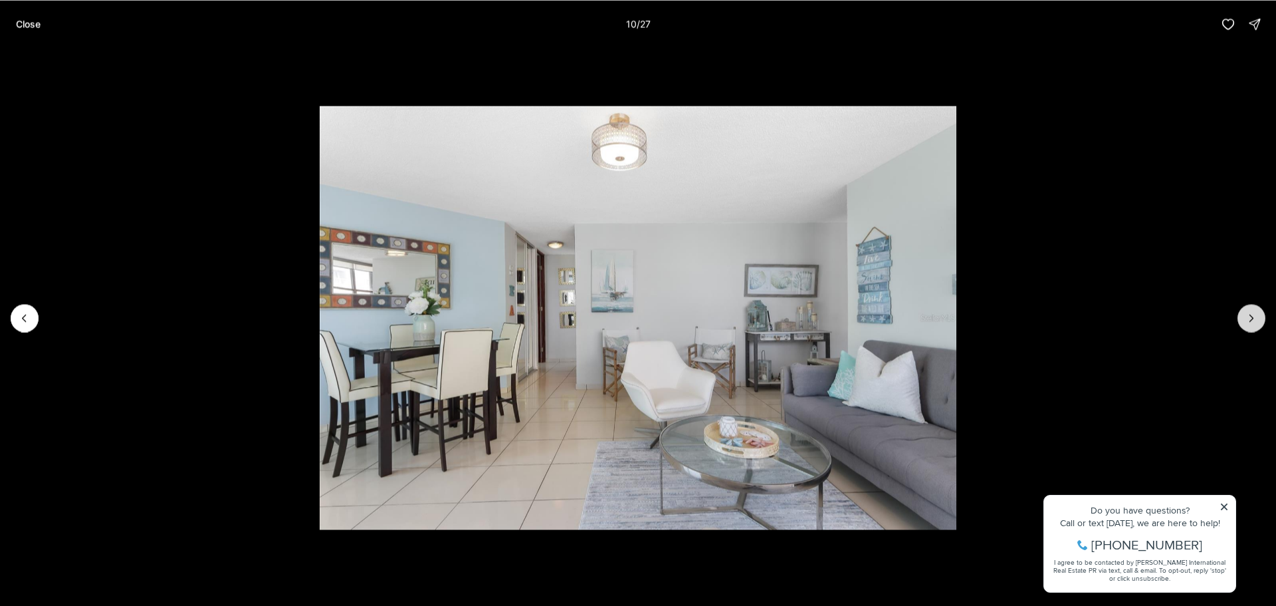
click at [1248, 325] on button "Next slide" at bounding box center [1252, 318] width 28 height 28
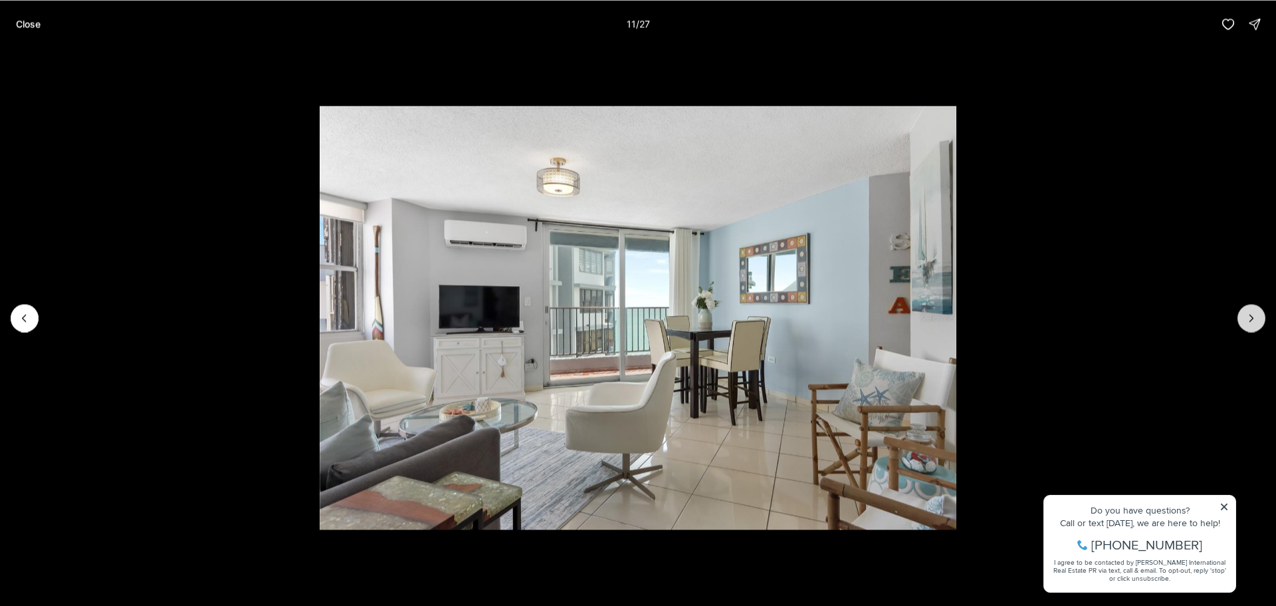
click at [1248, 325] on button "Next slide" at bounding box center [1252, 318] width 28 height 28
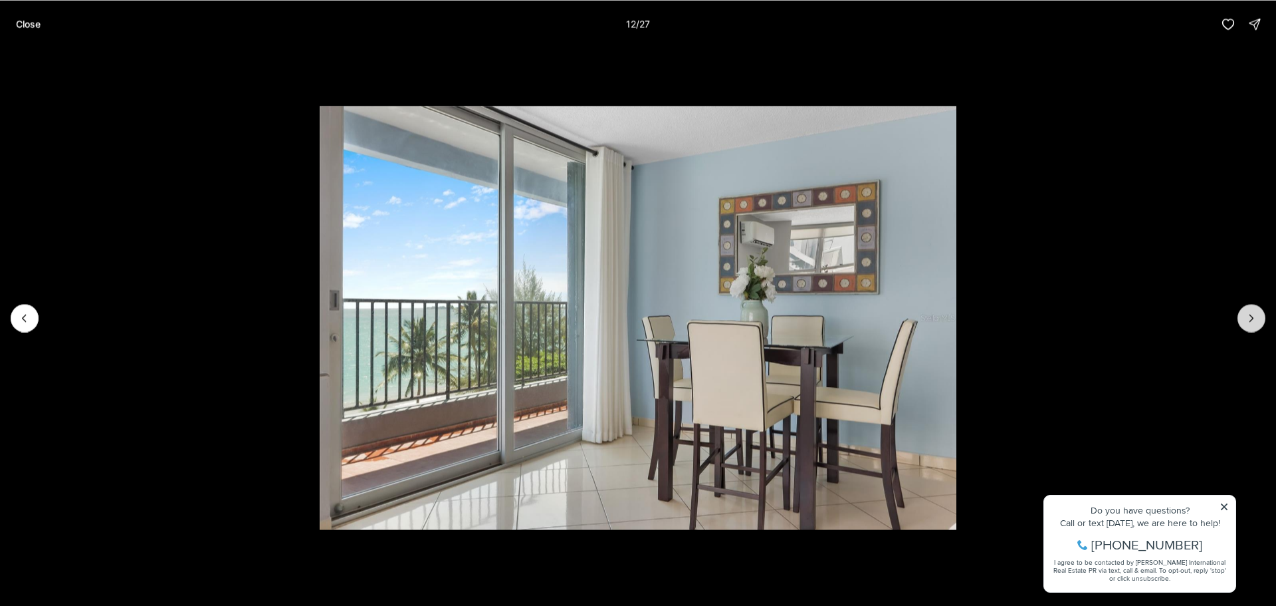
click at [1248, 325] on button "Next slide" at bounding box center [1252, 318] width 28 height 28
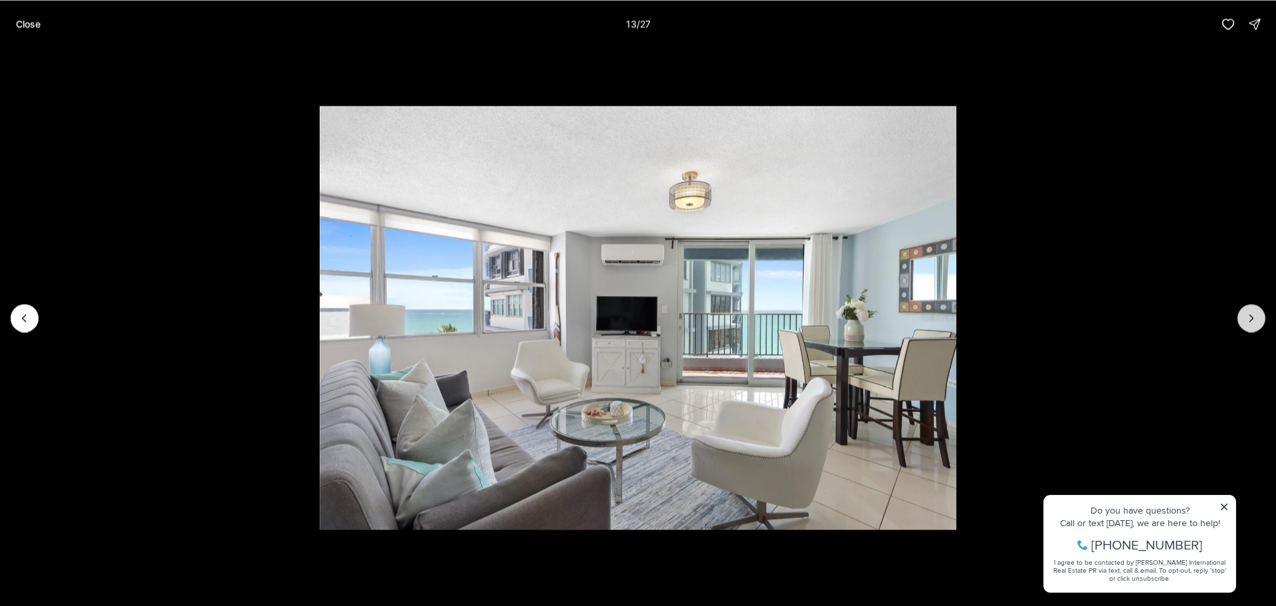
click at [1248, 325] on button "Next slide" at bounding box center [1252, 318] width 28 height 28
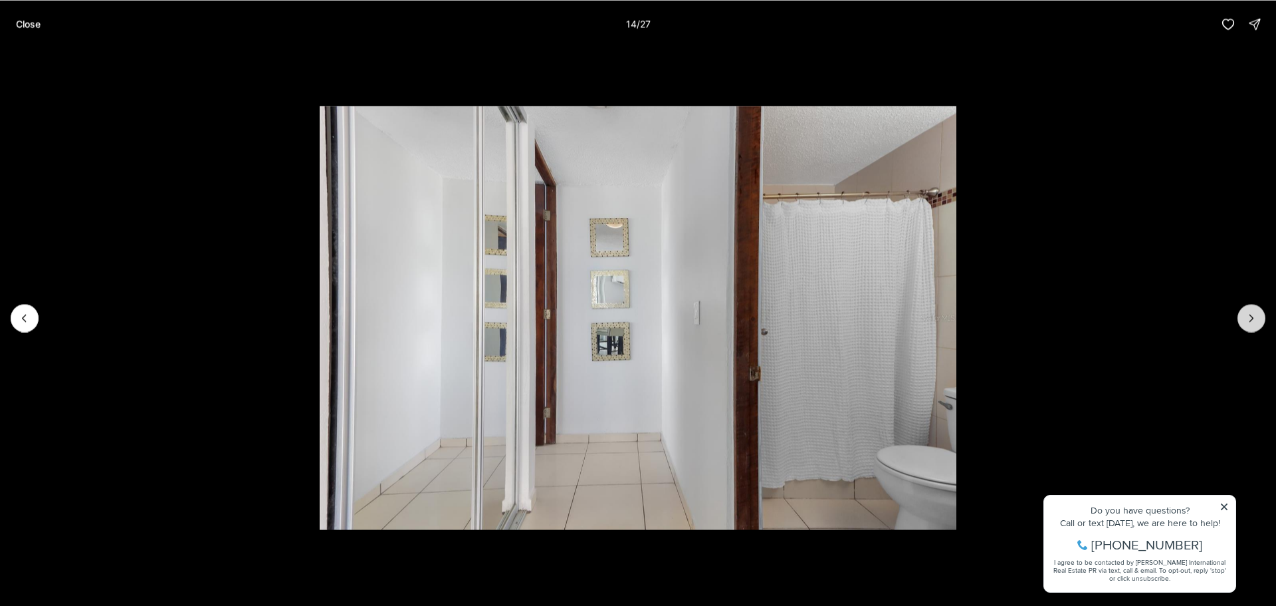
click at [1248, 325] on button "Next slide" at bounding box center [1252, 318] width 28 height 28
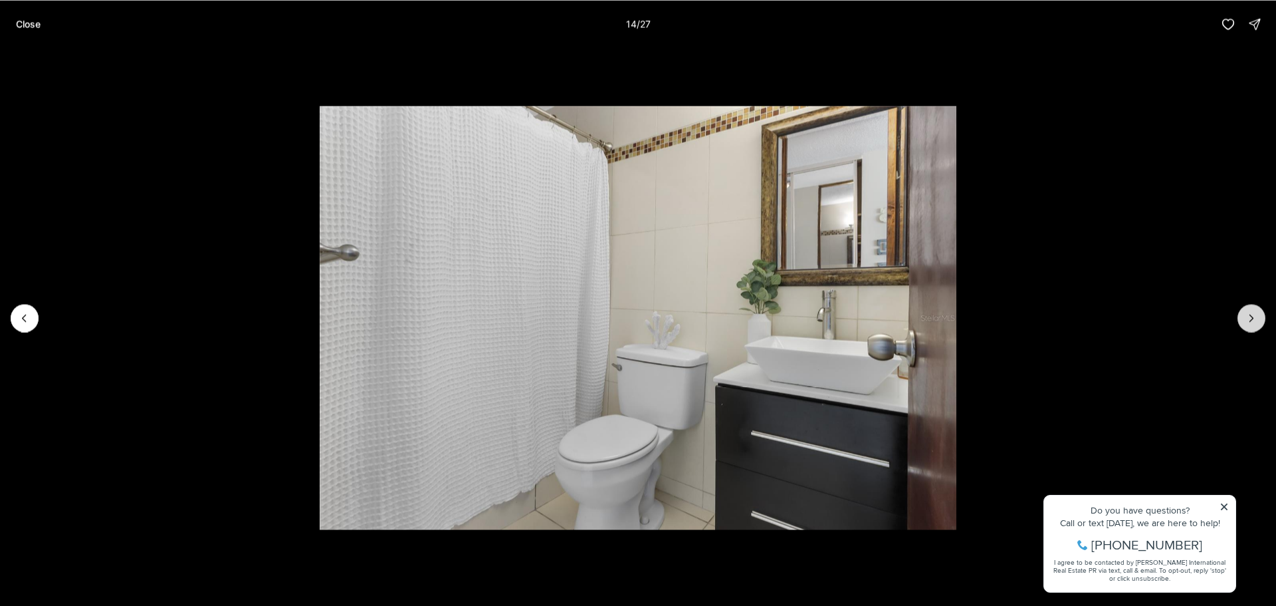
click at [1248, 325] on button "Next slide" at bounding box center [1252, 318] width 28 height 28
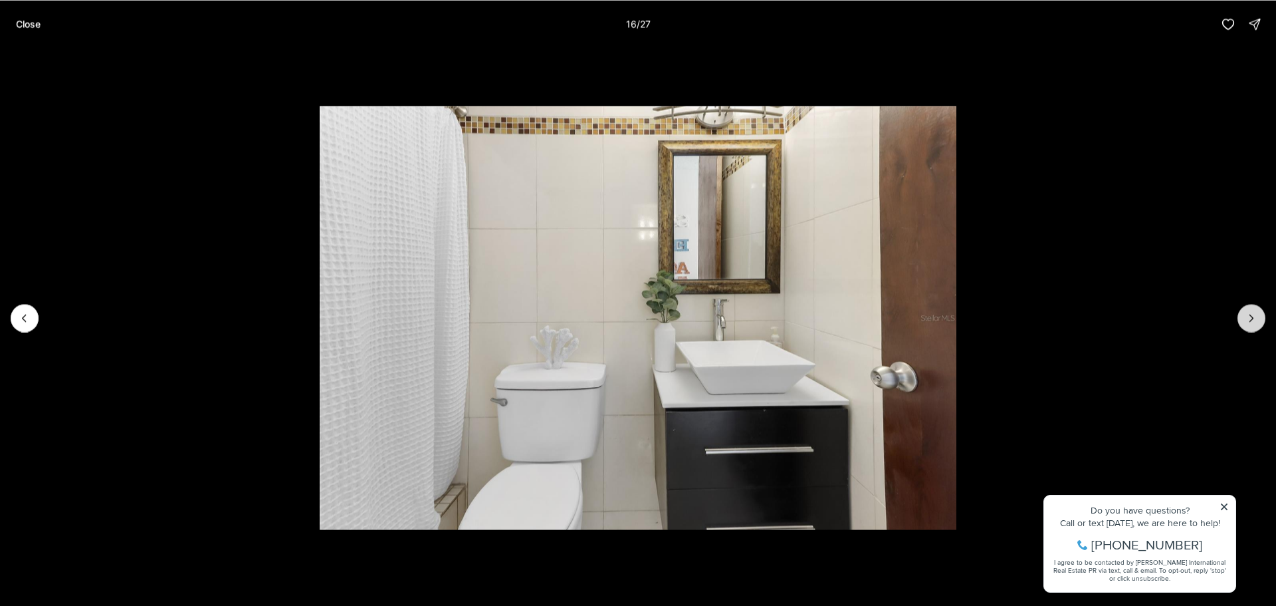
click at [1248, 325] on button "Next slide" at bounding box center [1252, 318] width 28 height 28
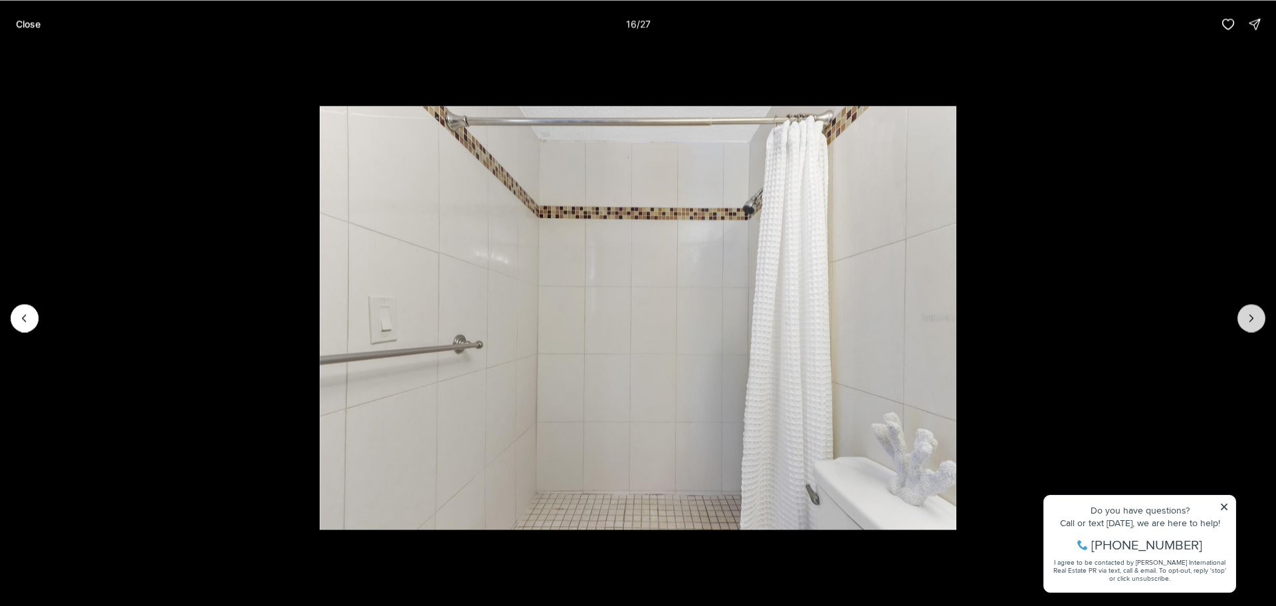
click at [1248, 325] on button "Next slide" at bounding box center [1252, 318] width 28 height 28
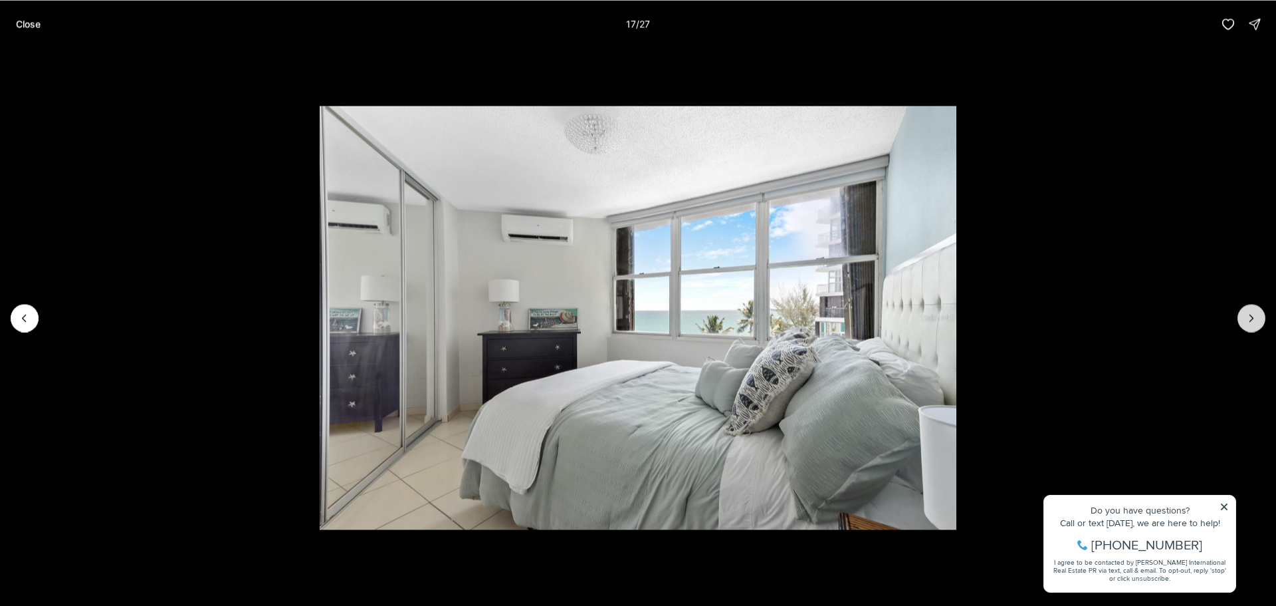
click at [1248, 325] on button "Next slide" at bounding box center [1252, 318] width 28 height 28
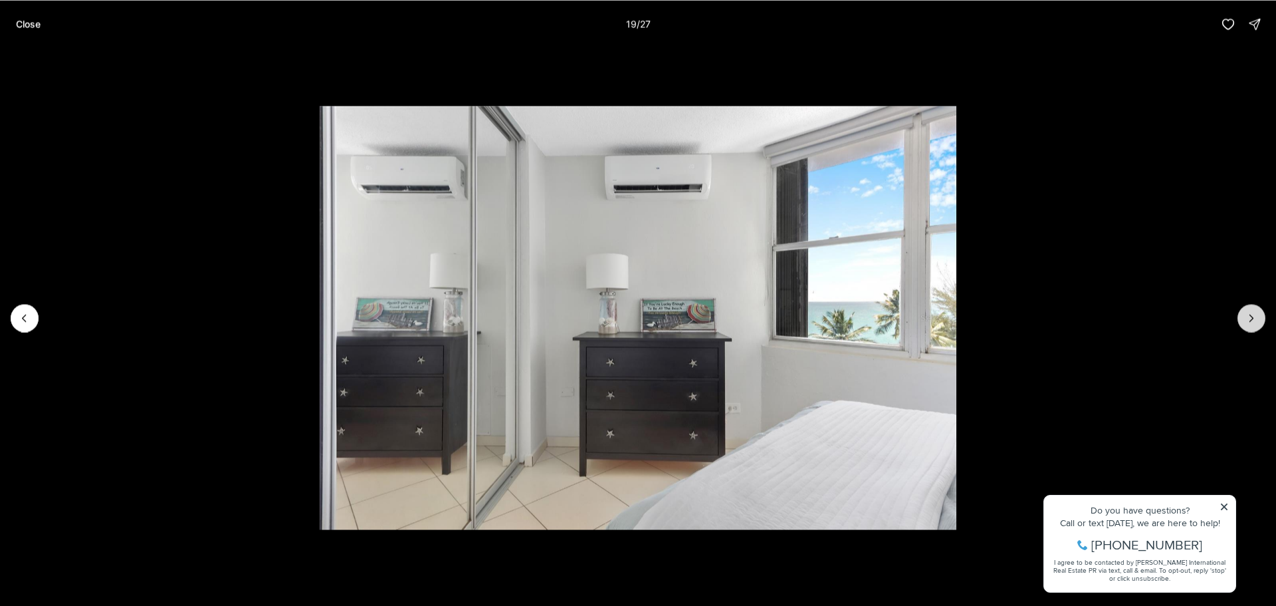
click at [1248, 325] on button "Next slide" at bounding box center [1252, 318] width 28 height 28
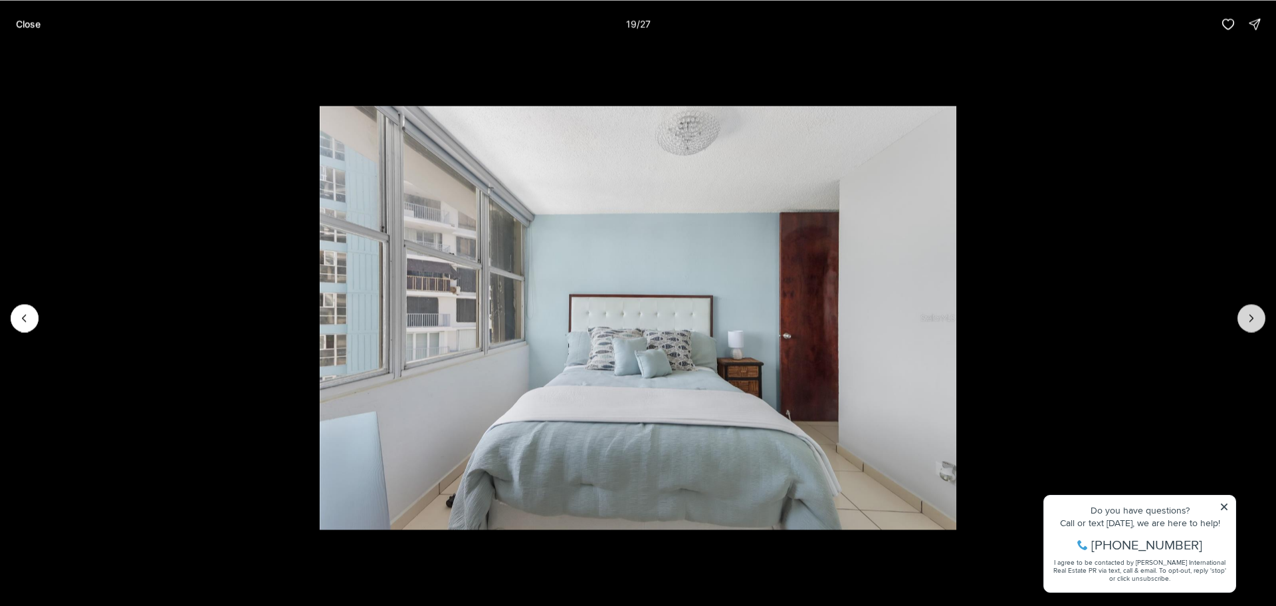
click at [1248, 325] on button "Next slide" at bounding box center [1252, 318] width 28 height 28
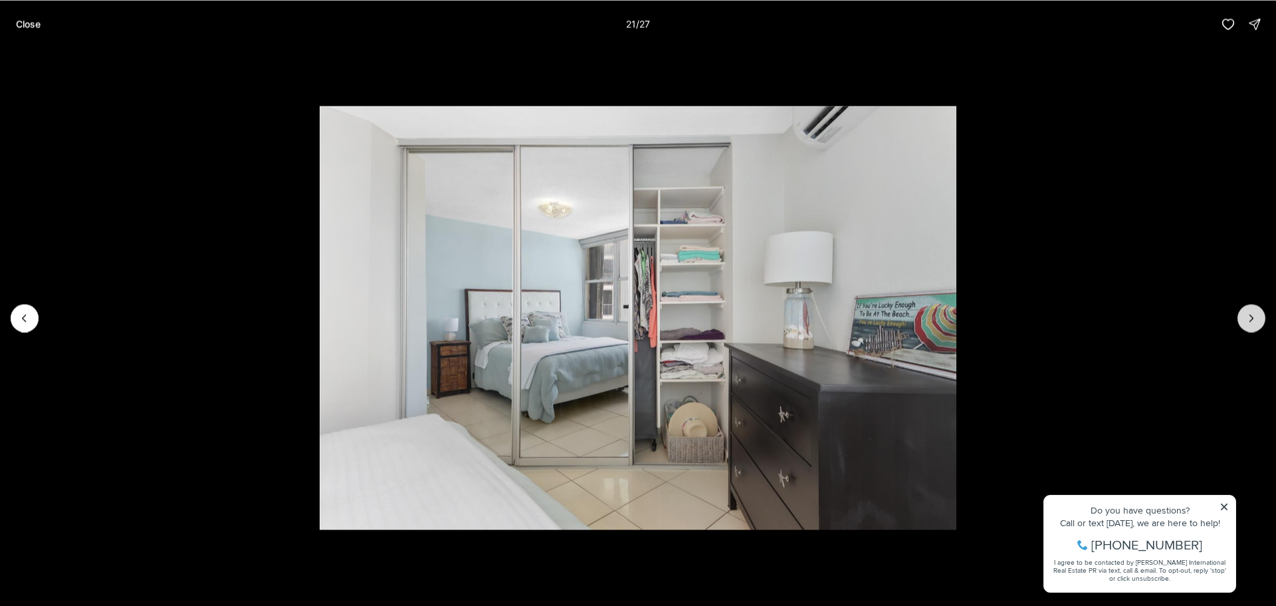
click at [1248, 325] on button "Next slide" at bounding box center [1252, 318] width 28 height 28
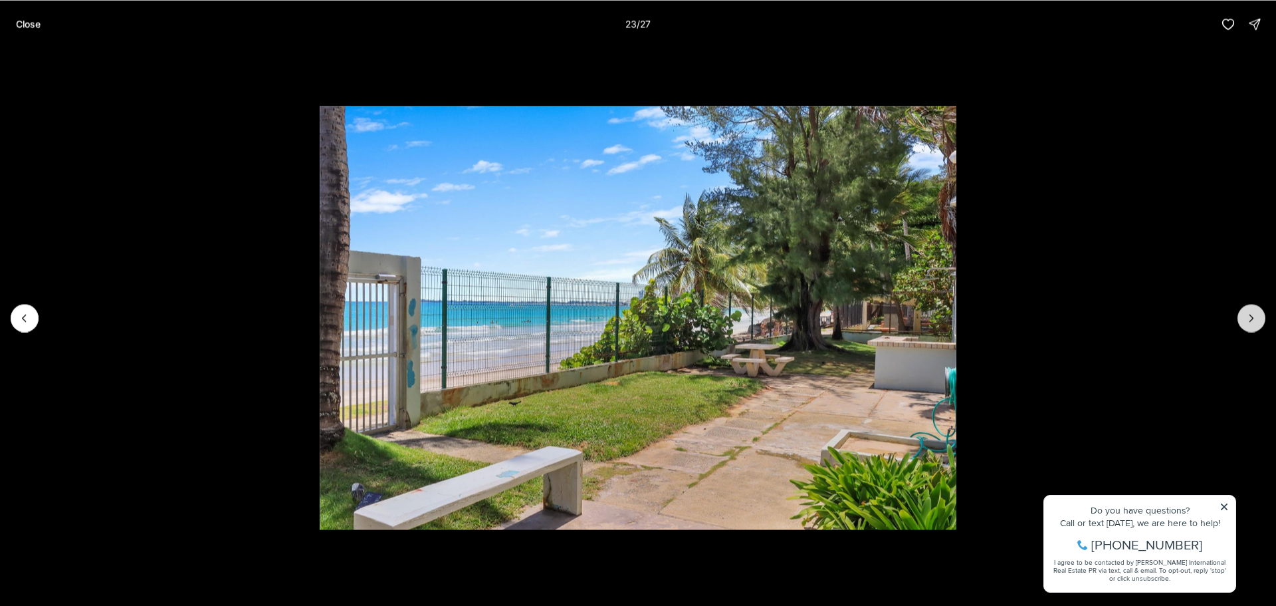
click at [1248, 325] on button "Next slide" at bounding box center [1252, 318] width 28 height 28
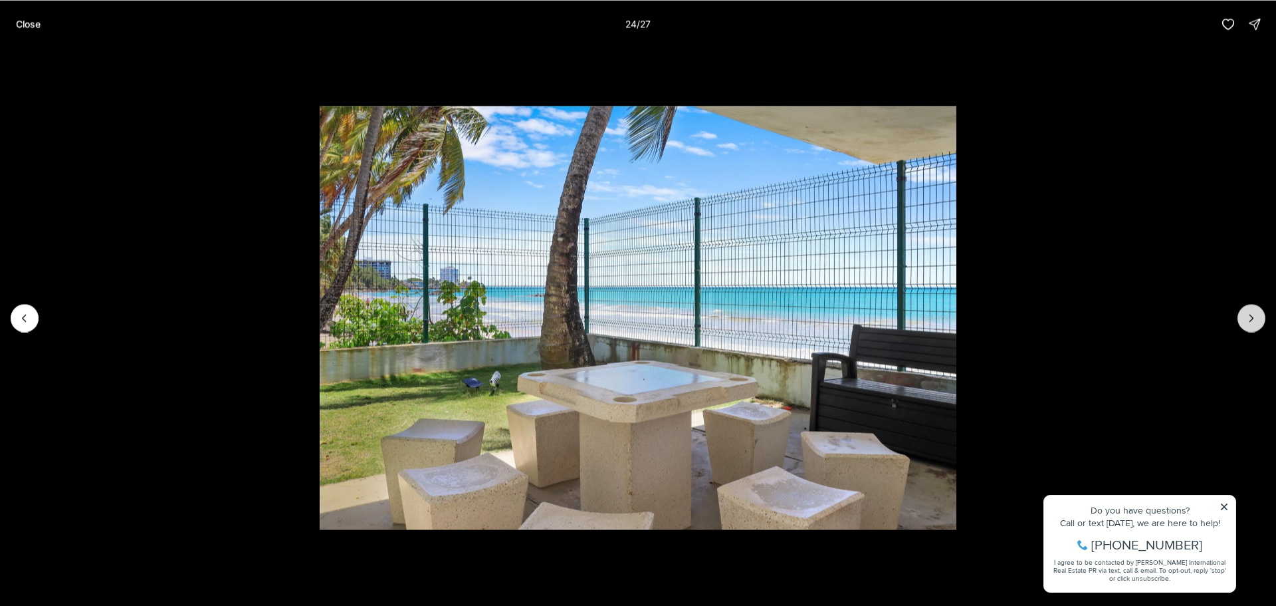
click at [1248, 325] on button "Next slide" at bounding box center [1252, 318] width 28 height 28
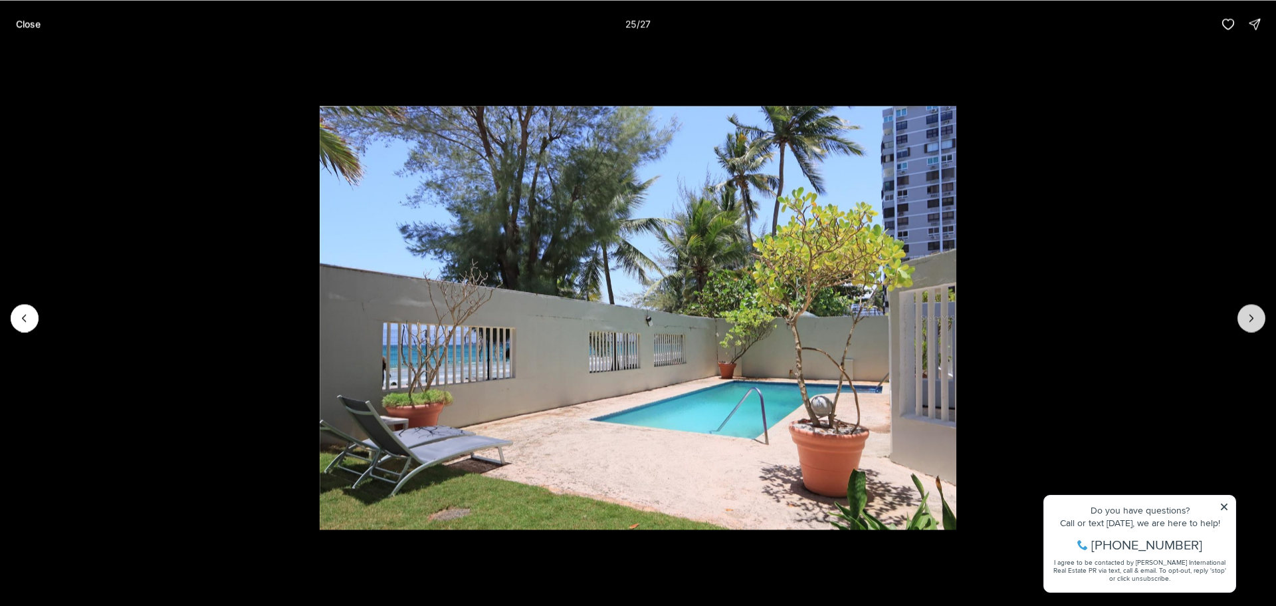
click at [1248, 325] on button "Next slide" at bounding box center [1252, 318] width 28 height 28
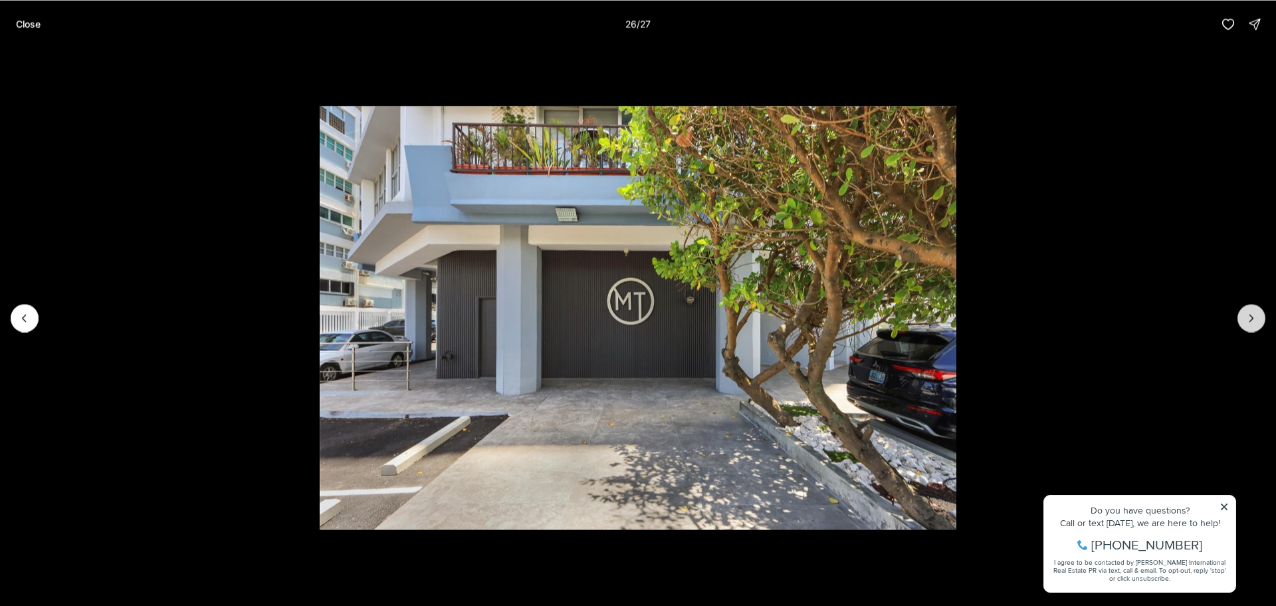
click at [1248, 325] on button "Next slide" at bounding box center [1252, 318] width 28 height 28
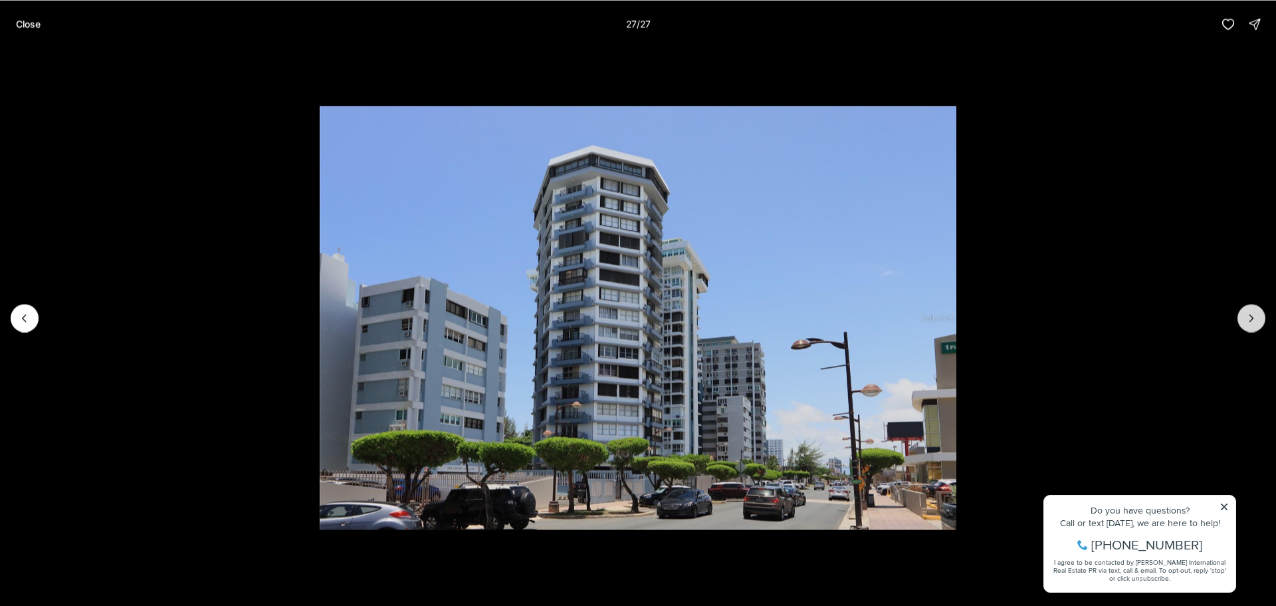
click at [1248, 325] on div at bounding box center [1252, 318] width 28 height 28
